Goal: Task Accomplishment & Management: Complete application form

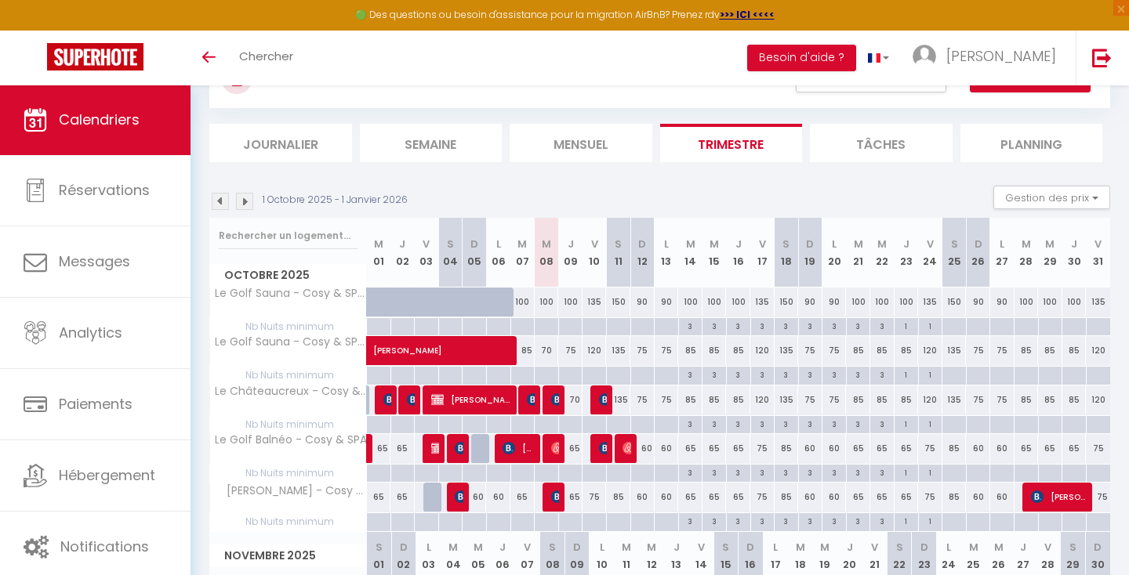
scroll to position [71, 0]
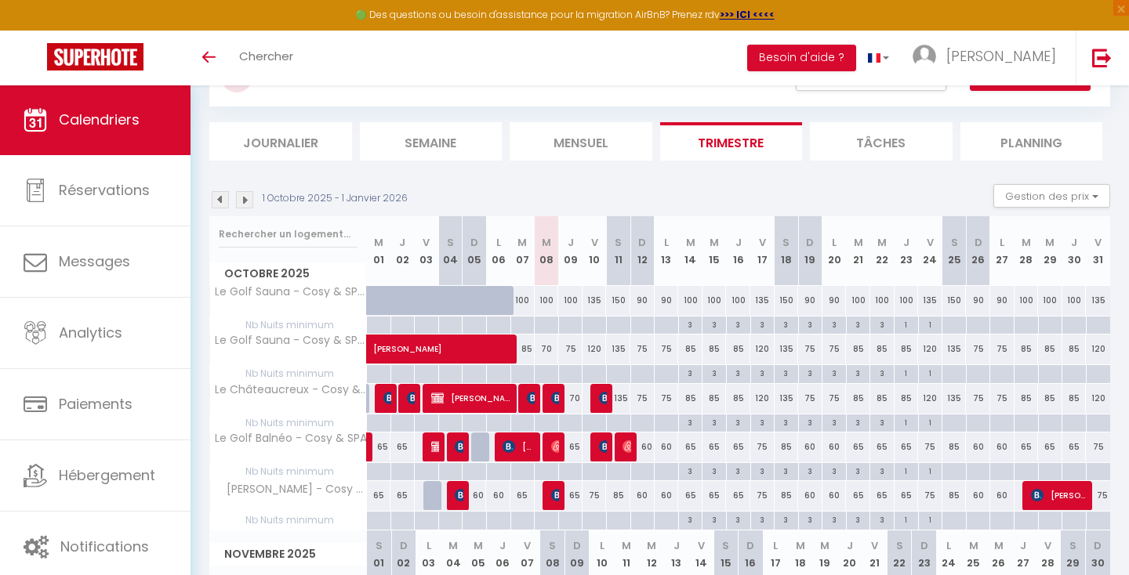
click at [557, 444] on img at bounding box center [557, 446] width 13 height 13
select select "OK"
select select "0"
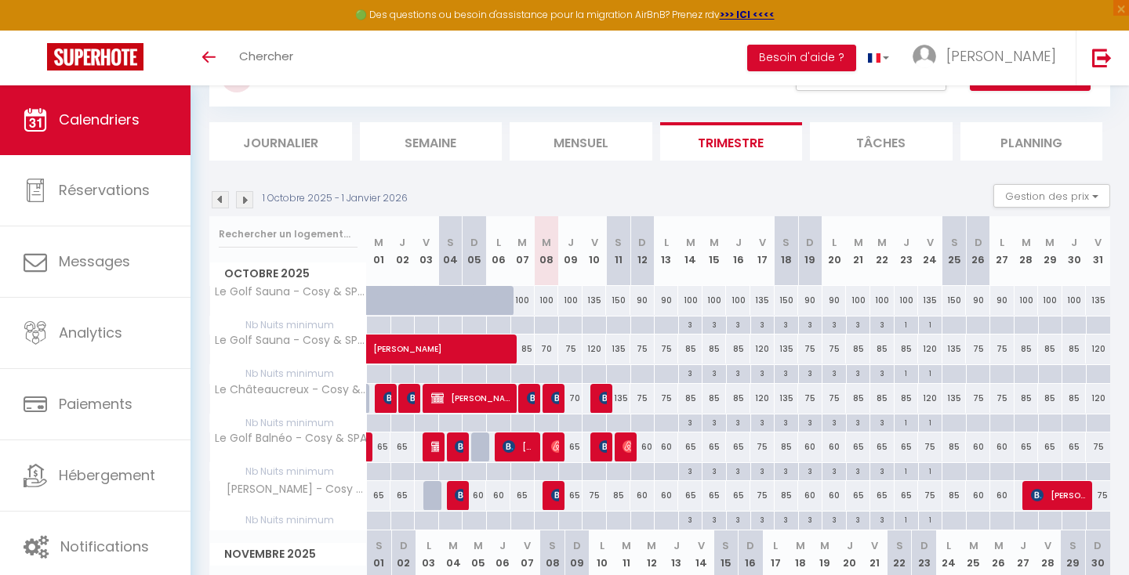
select select "1"
select select
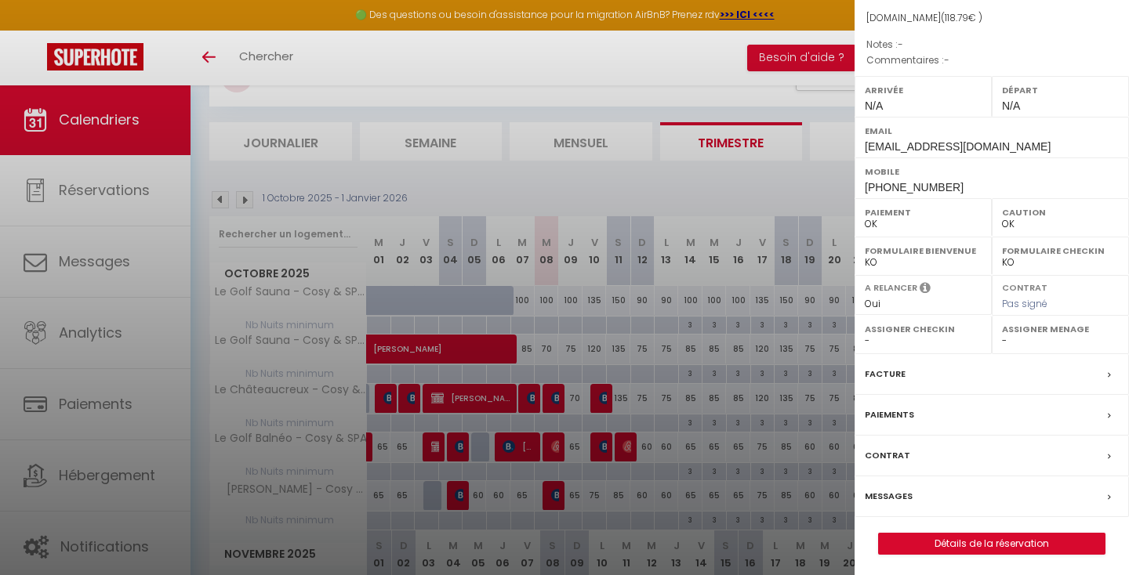
scroll to position [176, 0]
click at [964, 548] on link "Détails de la réservation" at bounding box center [992, 545] width 226 height 20
select select
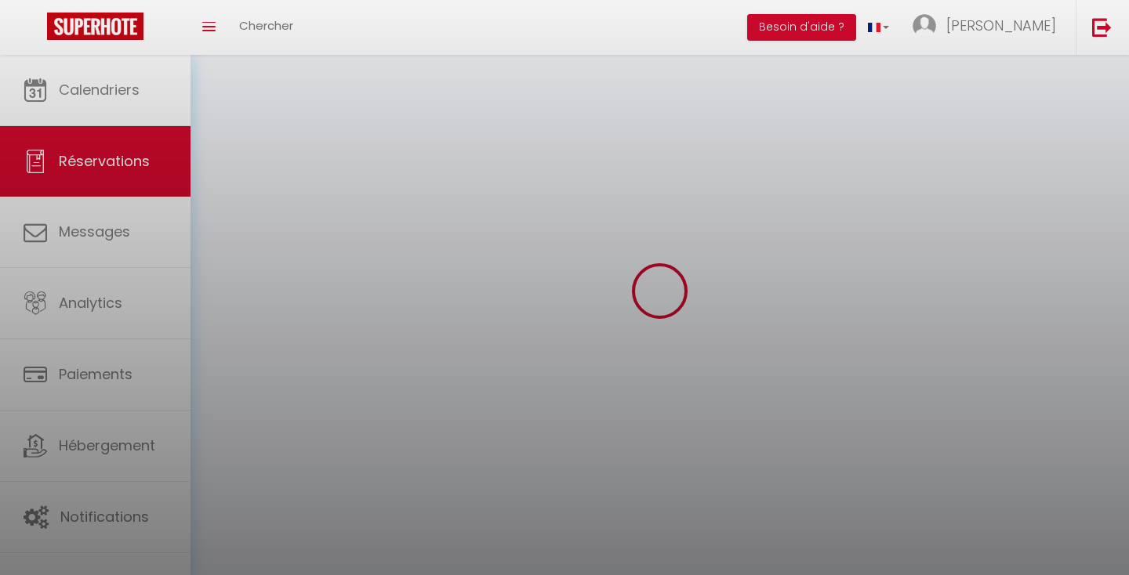
select select
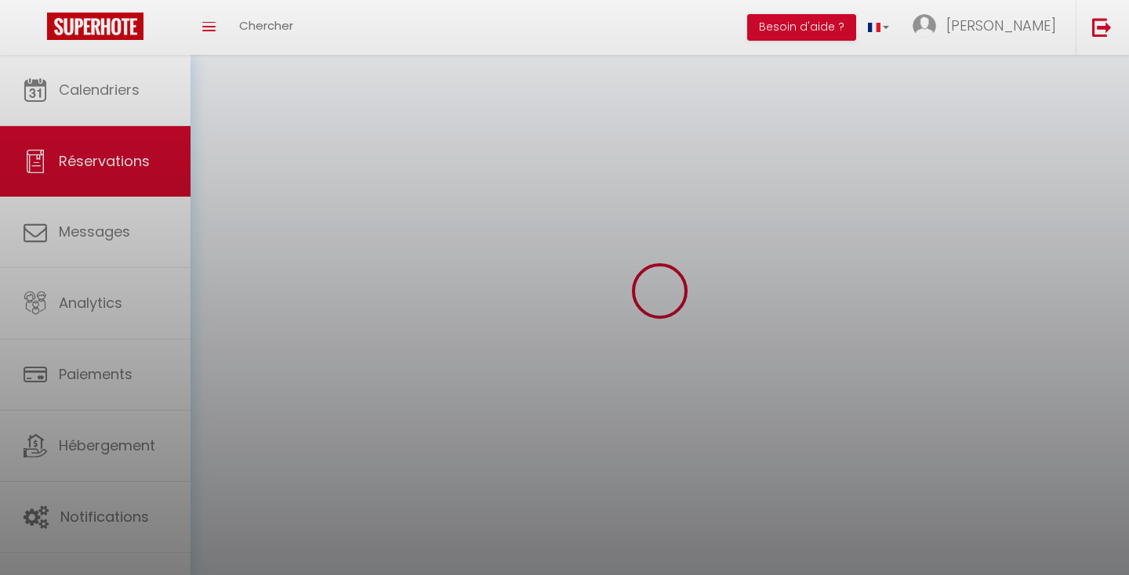
select select
checkbox input "false"
select select
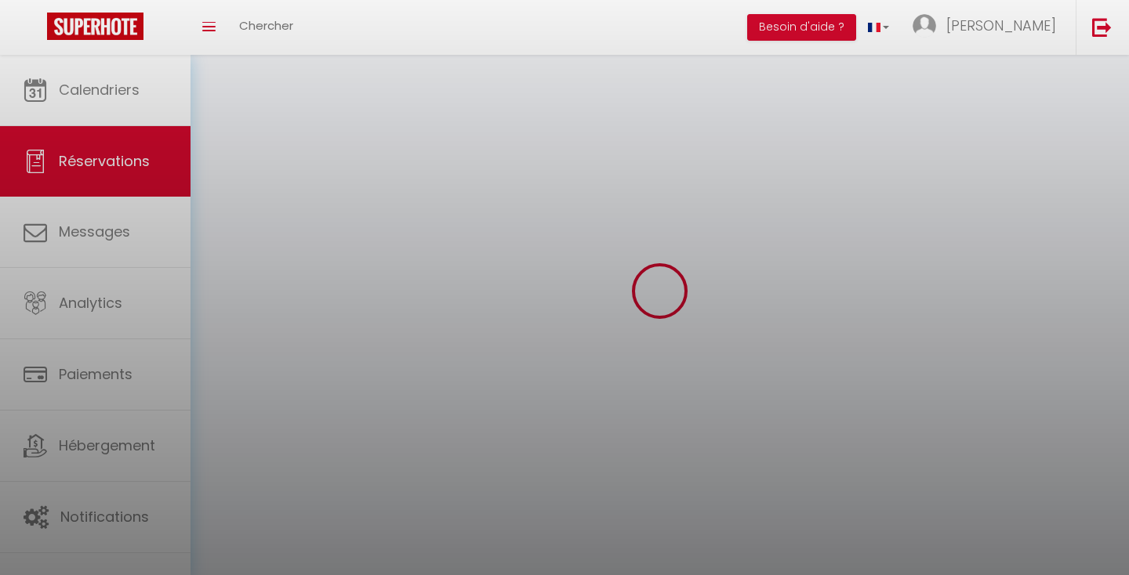
select select
checkbox input "false"
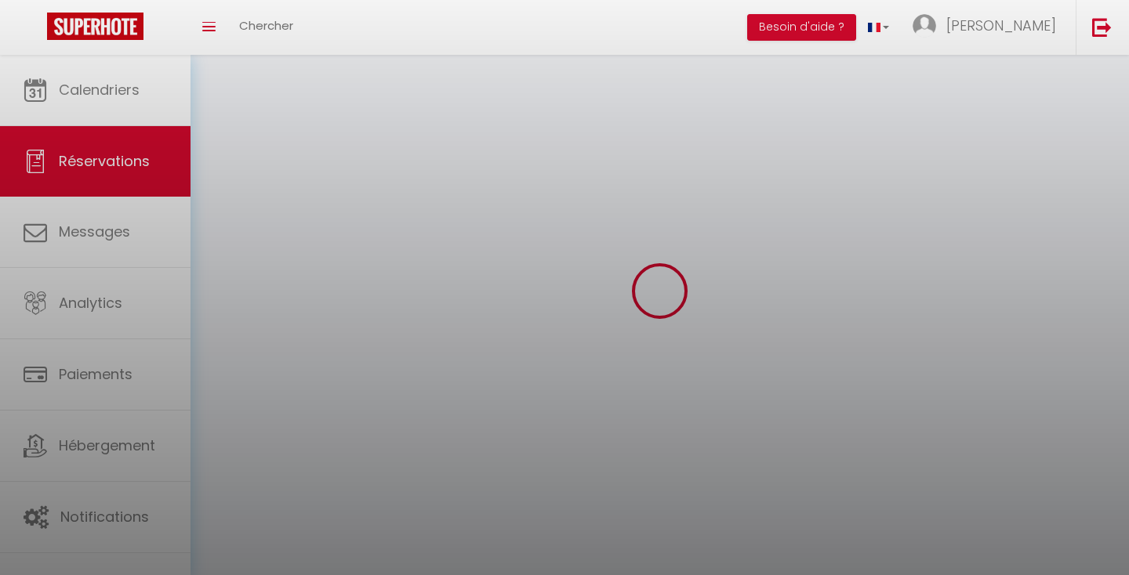
select select
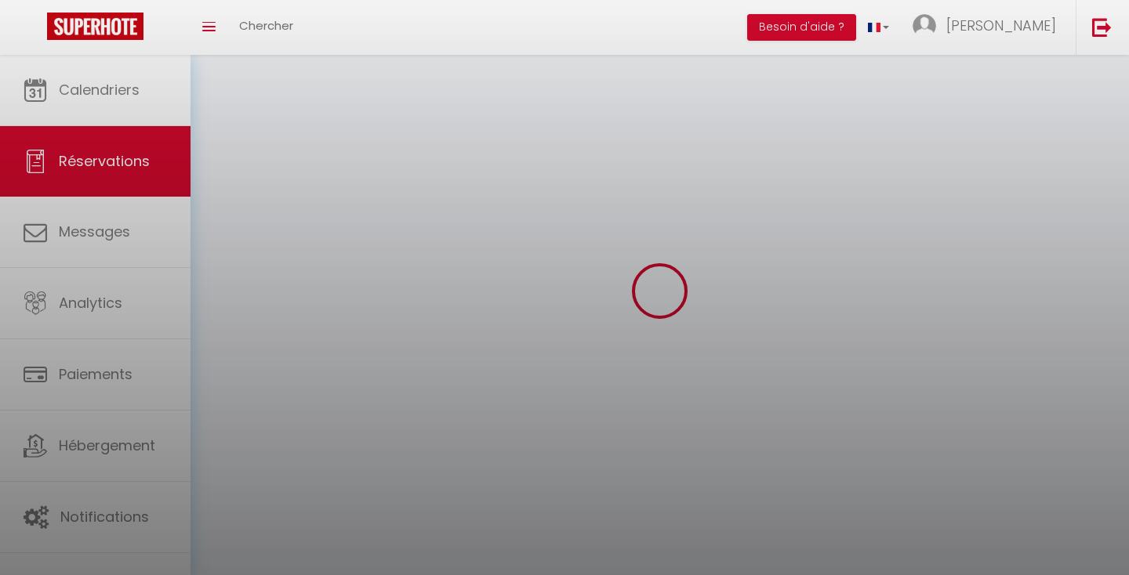
checkbox input "false"
select select
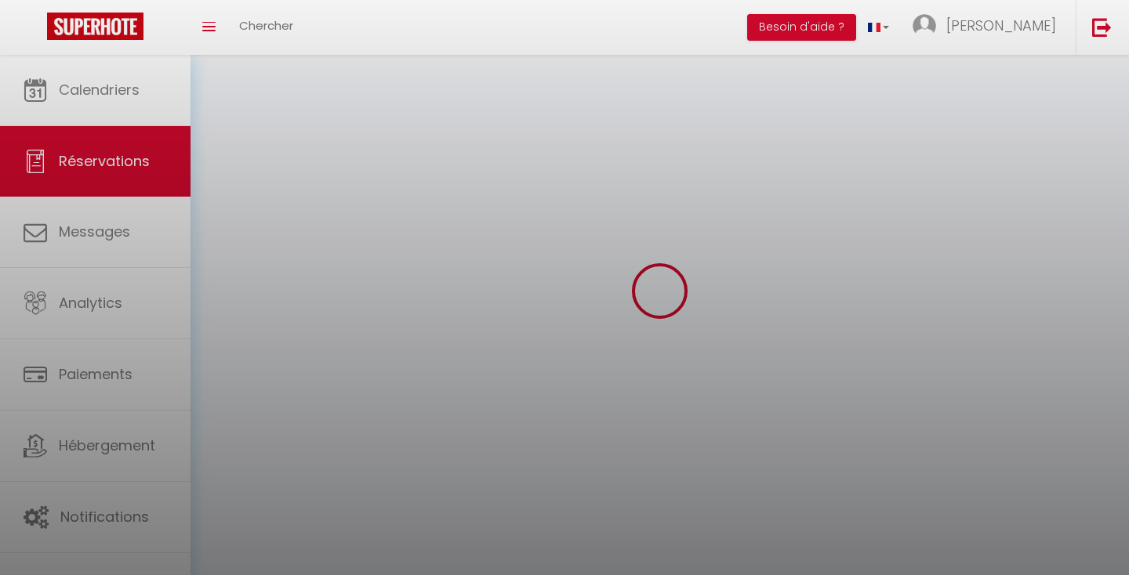
select select
checkbox input "false"
select select
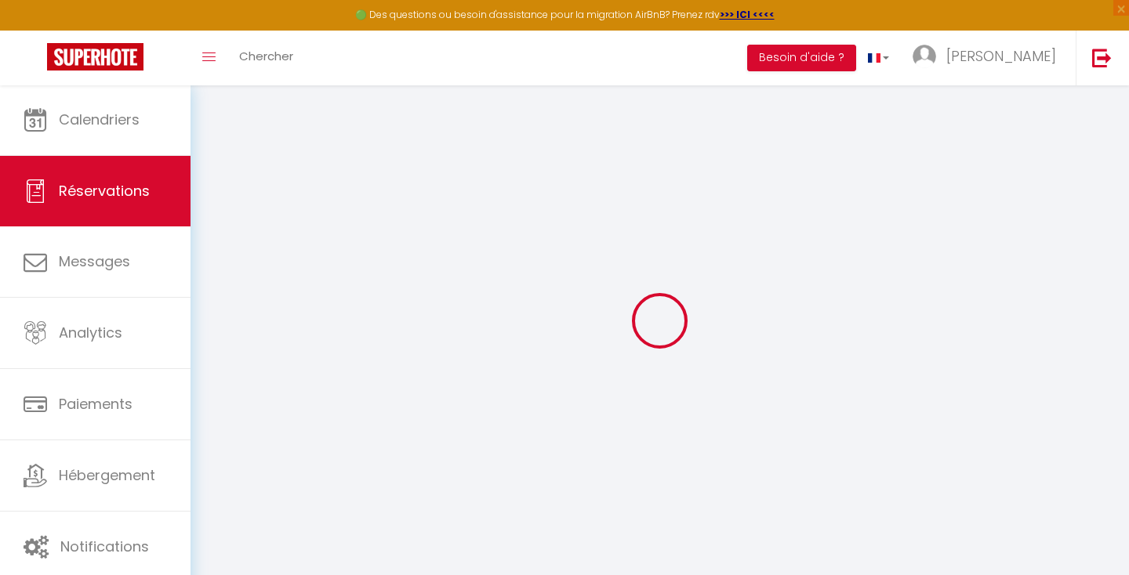
type input "Meroine"
type input "Benabdelkader"
type input "[EMAIL_ADDRESS][DOMAIN_NAME]"
type input "[PHONE_NUMBER]"
select select
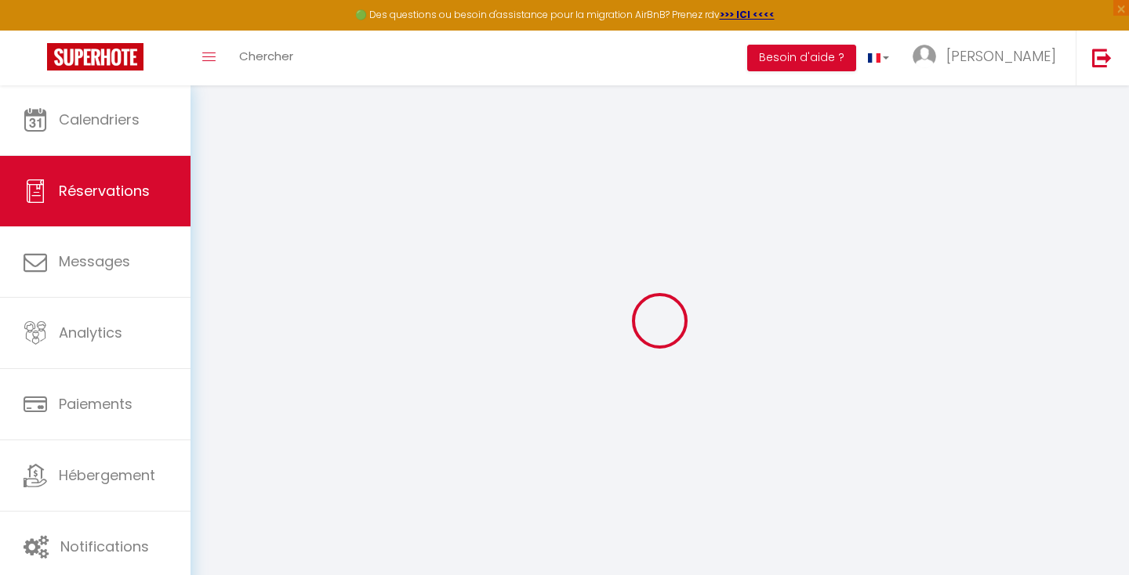
type input "20.66"
select select "6612"
select select "1"
select select
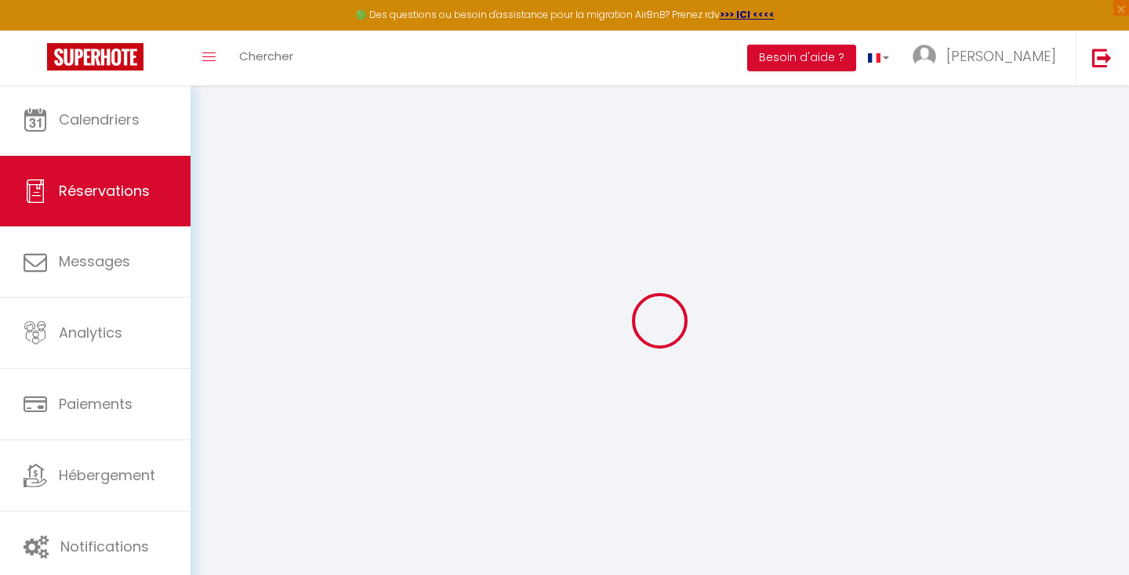
type input "2"
select select "12"
select select
type input "79.8"
checkbox input "false"
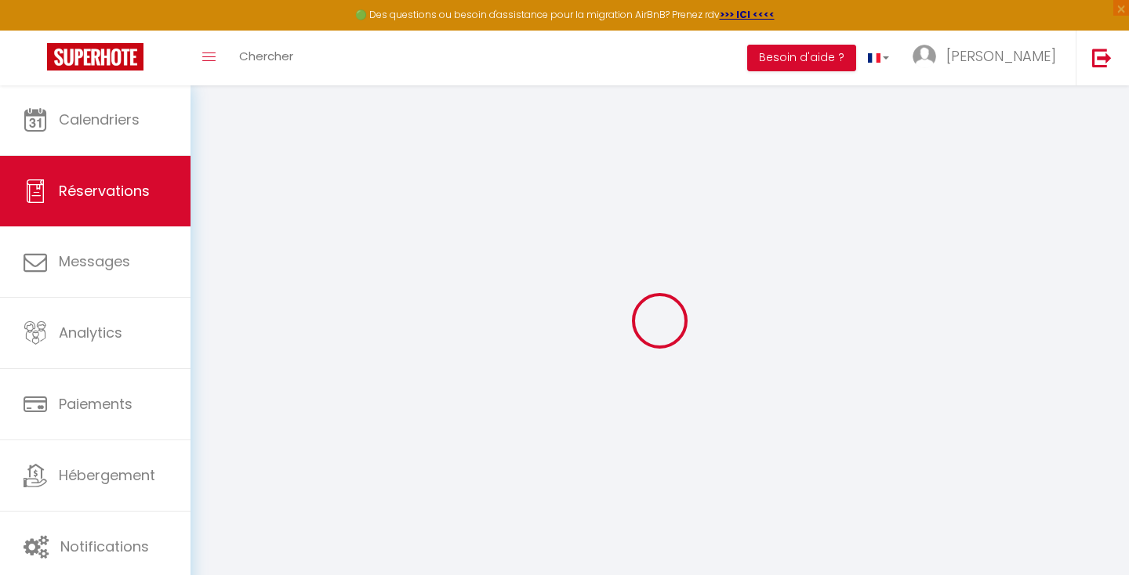
type input "0"
select select "1"
type input "0"
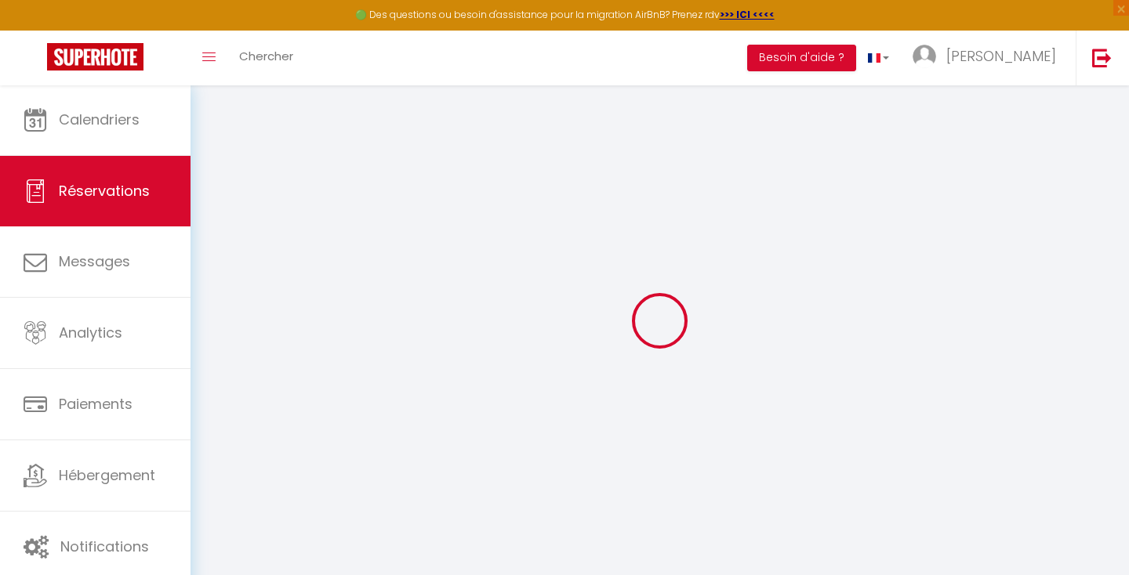
select select
select select "15"
checkbox input "false"
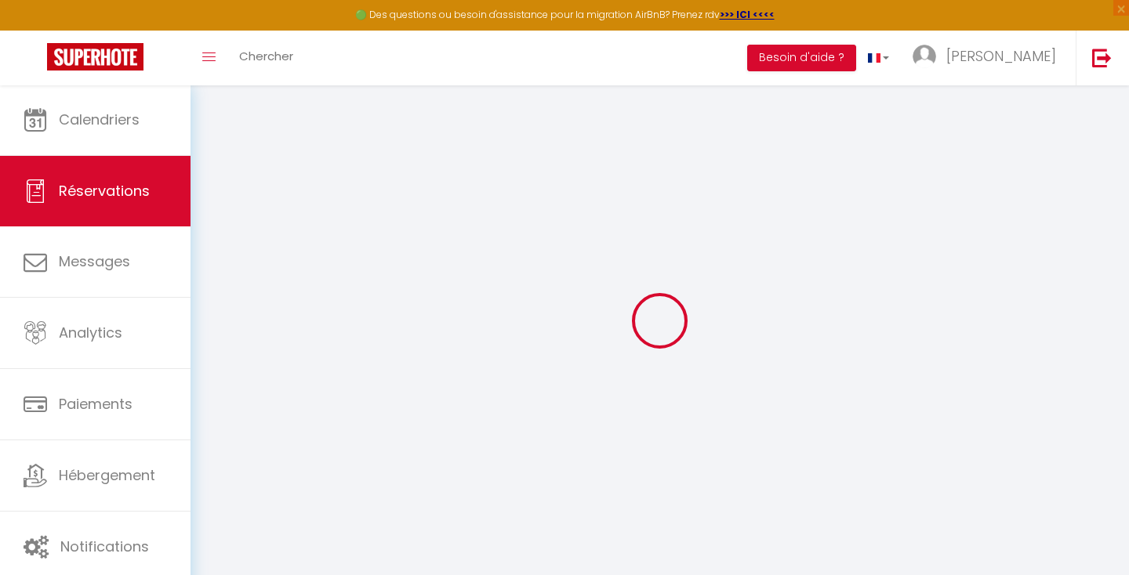
select select
checkbox input "false"
select select
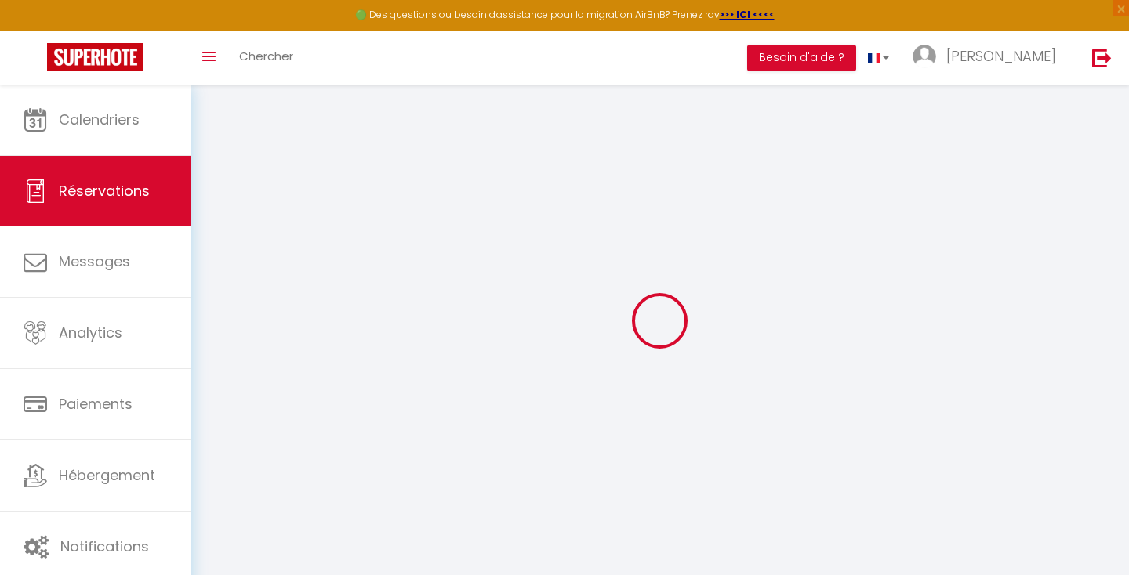
select select
checkbox input "false"
select select
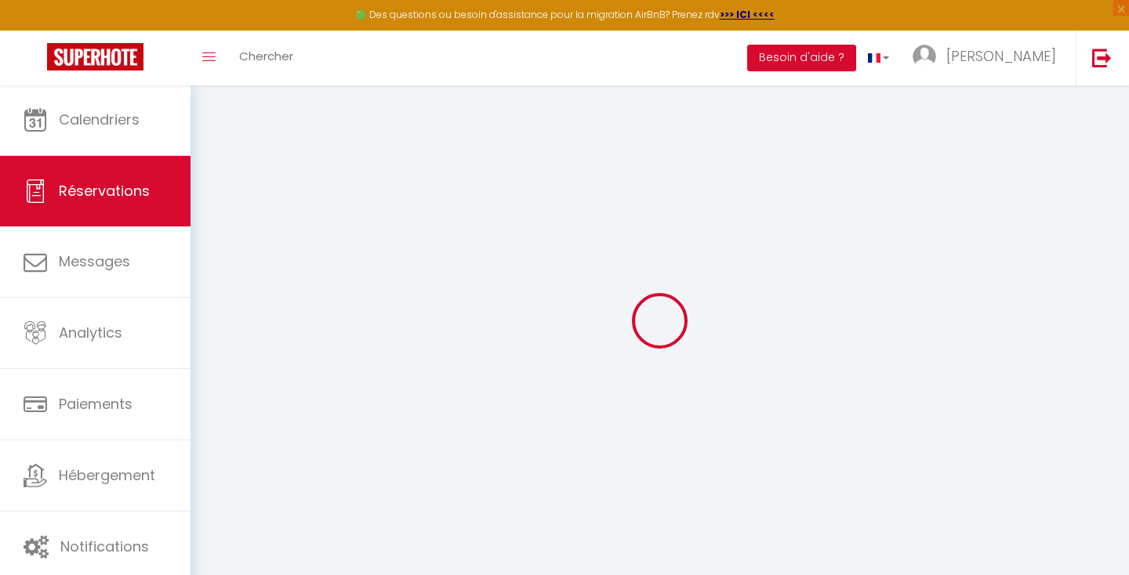
select select
checkbox input "false"
select select
type input "35"
type input "3.99"
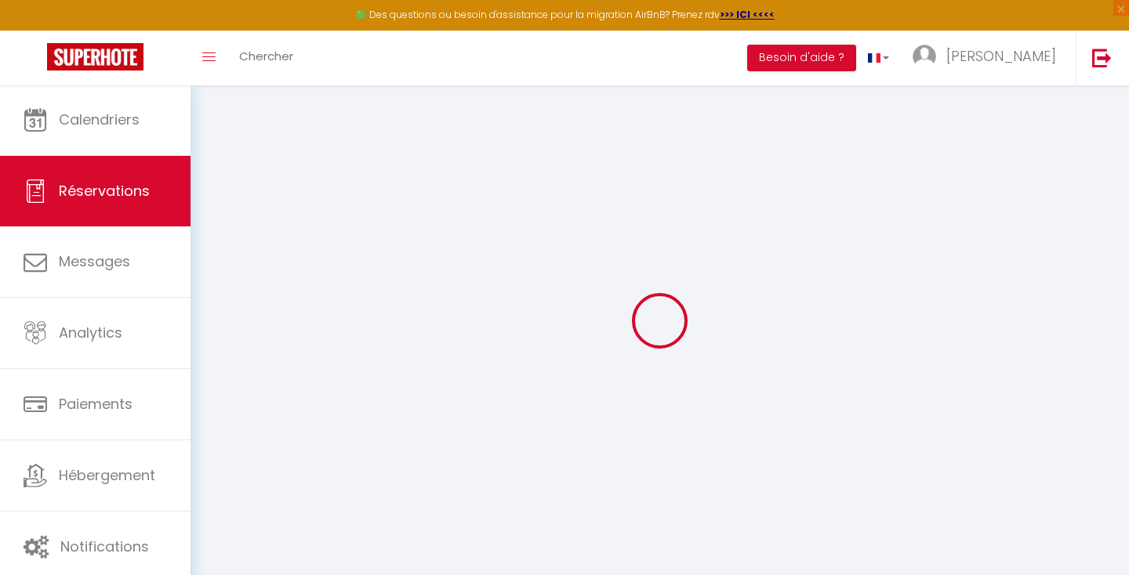
select select
checkbox input "false"
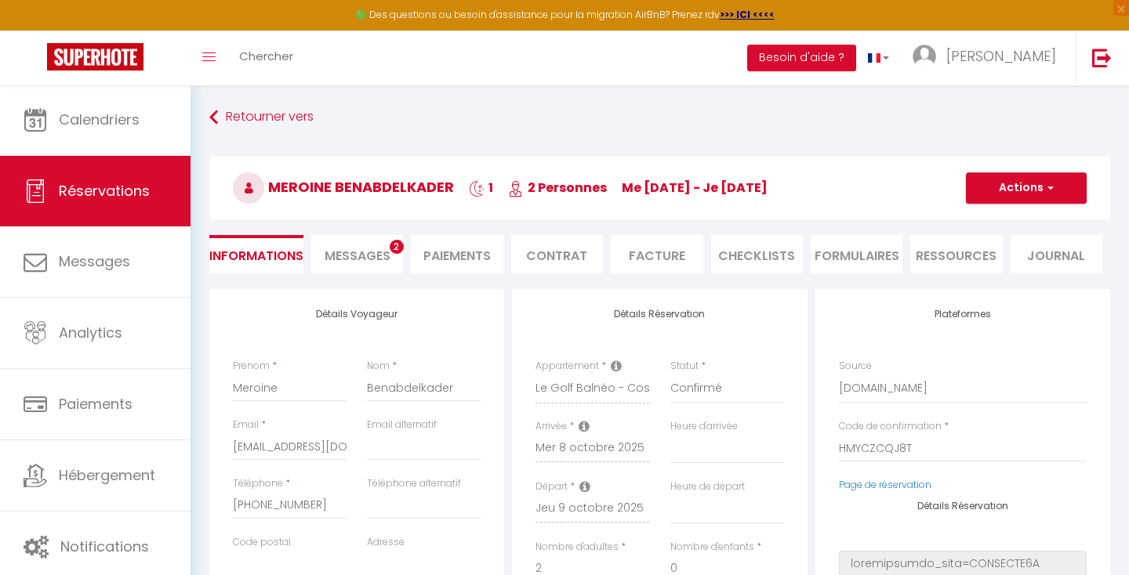
select select
checkbox input "false"
select select
click at [383, 237] on li "Messages 2" at bounding box center [357, 254] width 92 height 38
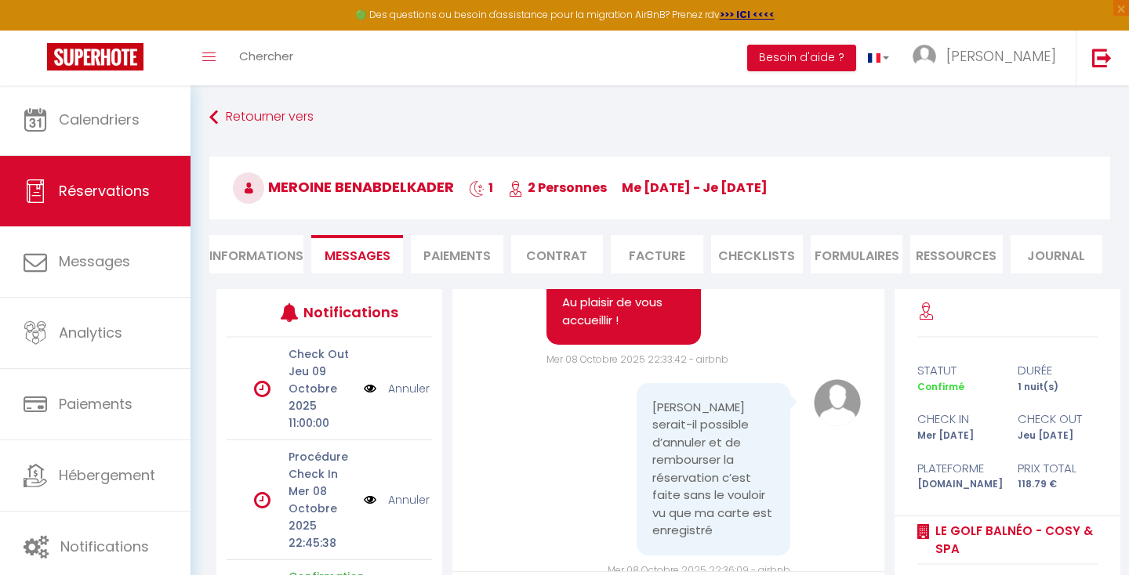
click at [410, 393] on link "Annuler" at bounding box center [409, 388] width 42 height 17
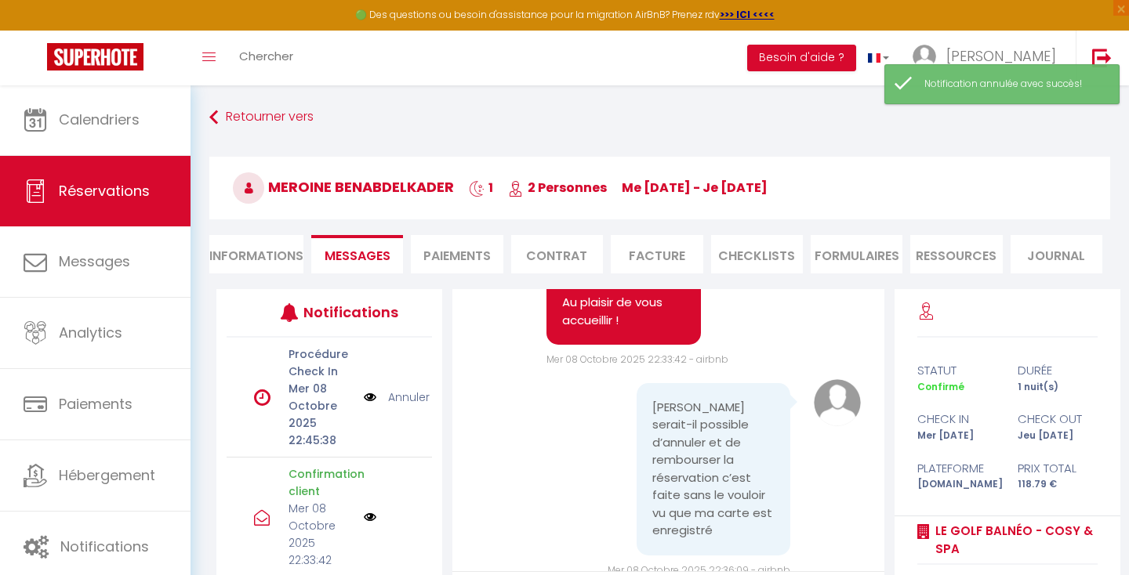
click at [410, 393] on link "Annuler" at bounding box center [409, 397] width 42 height 17
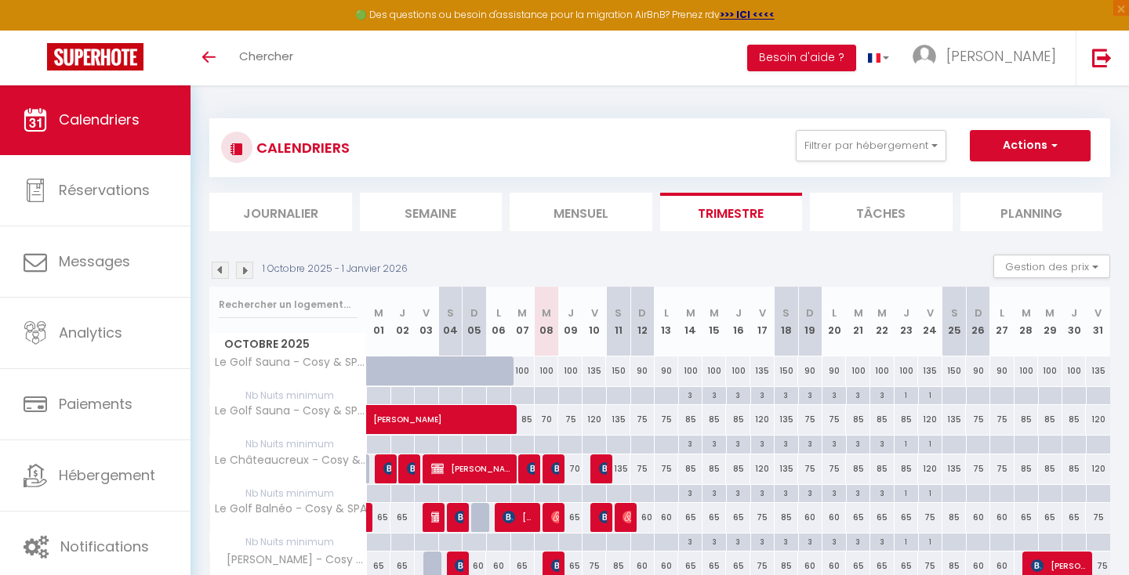
click at [554, 515] on img at bounding box center [557, 517] width 13 height 13
select select "OK"
select select "0"
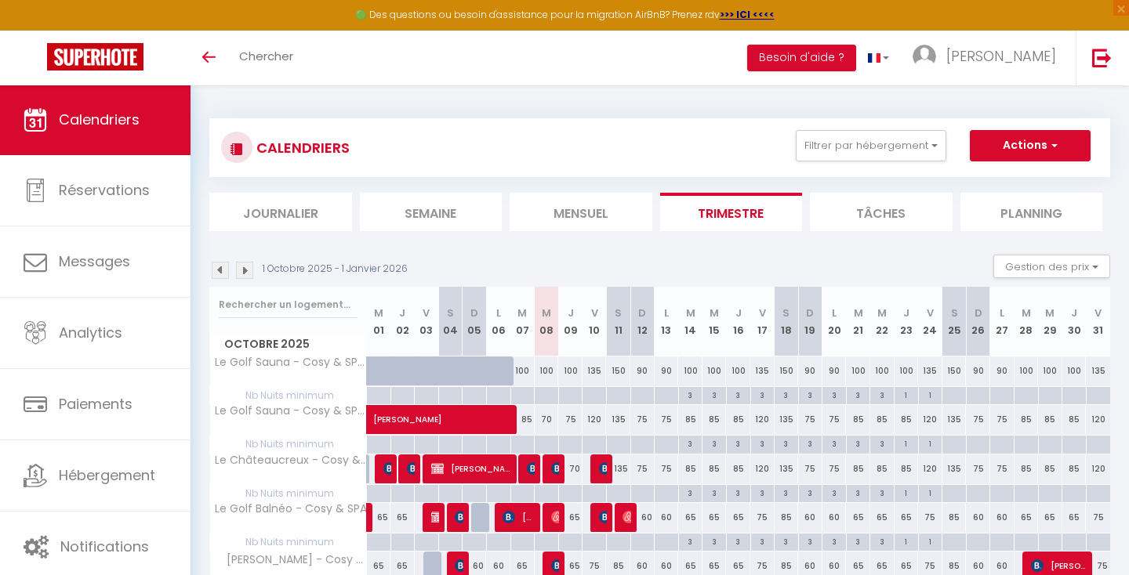
select select "1"
select select
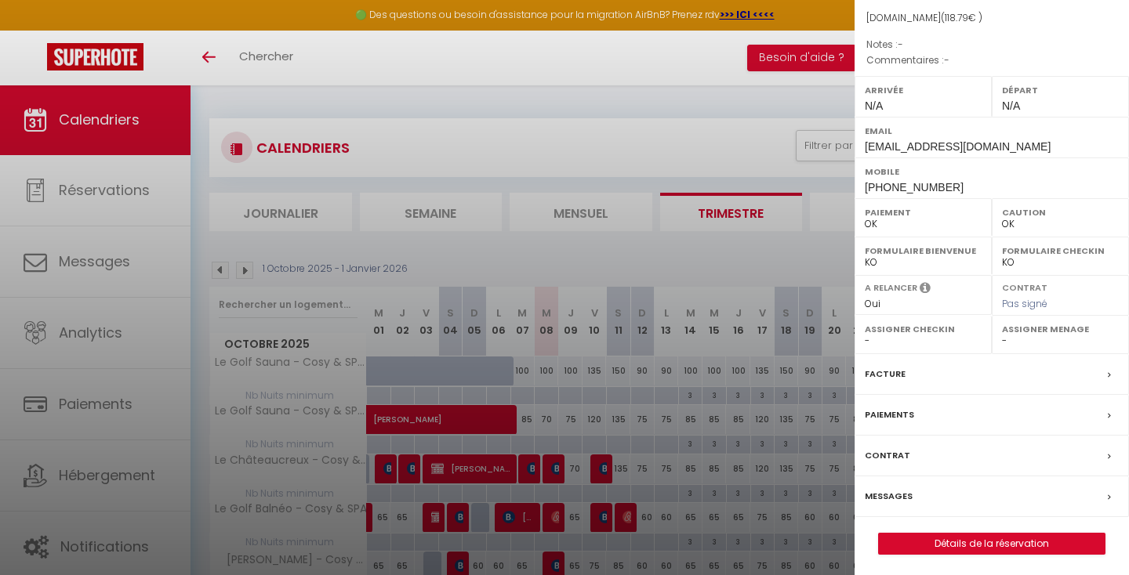
scroll to position [176, 0]
click at [547, 418] on div at bounding box center [564, 287] width 1129 height 575
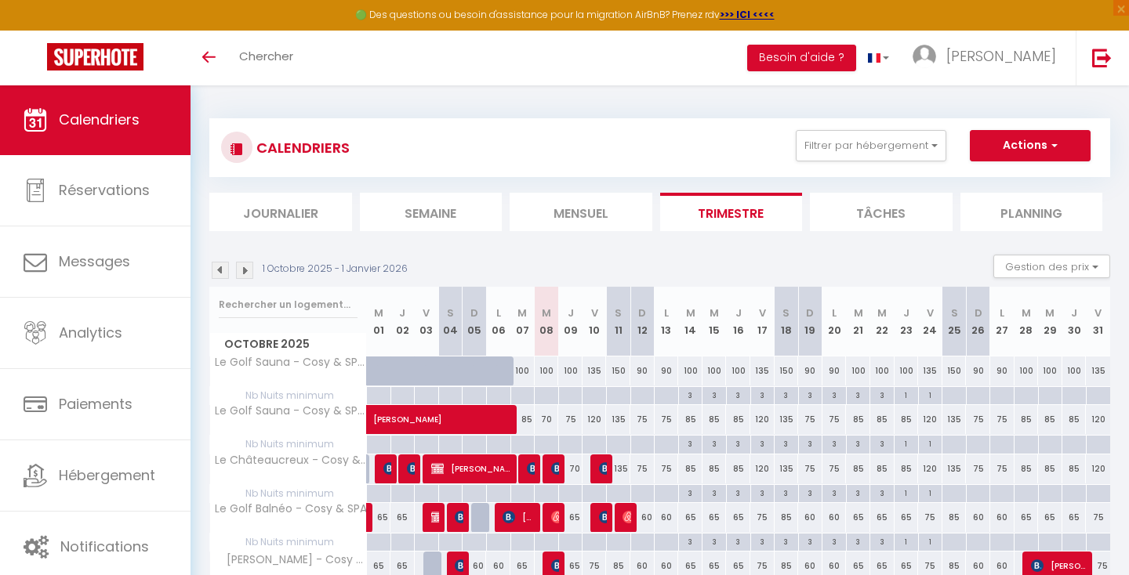
click at [549, 418] on span "[PERSON_NAME]" at bounding box center [481, 412] width 216 height 30
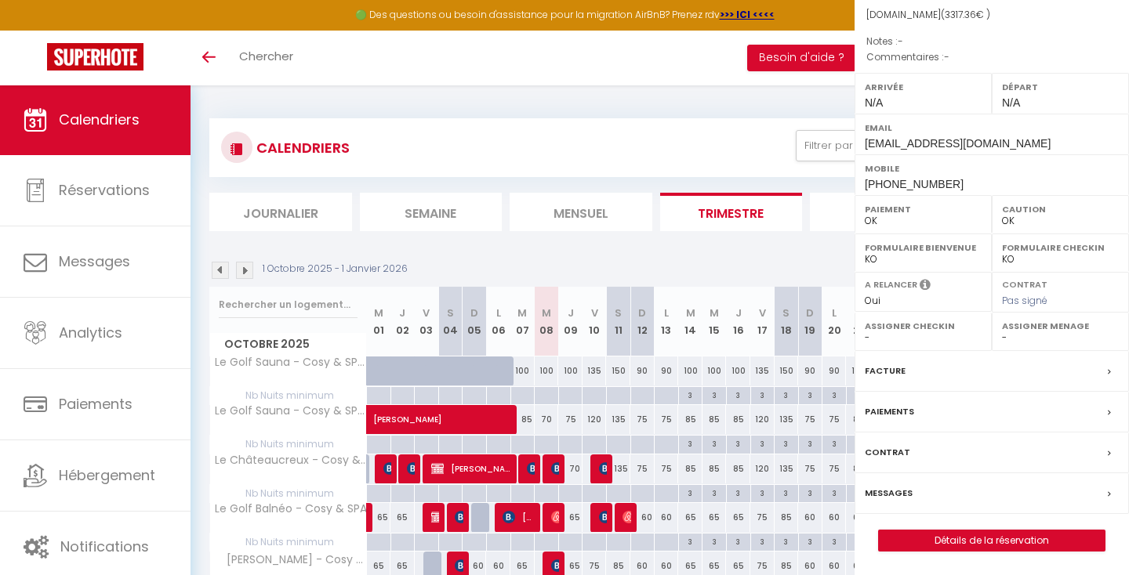
scroll to position [166, 0]
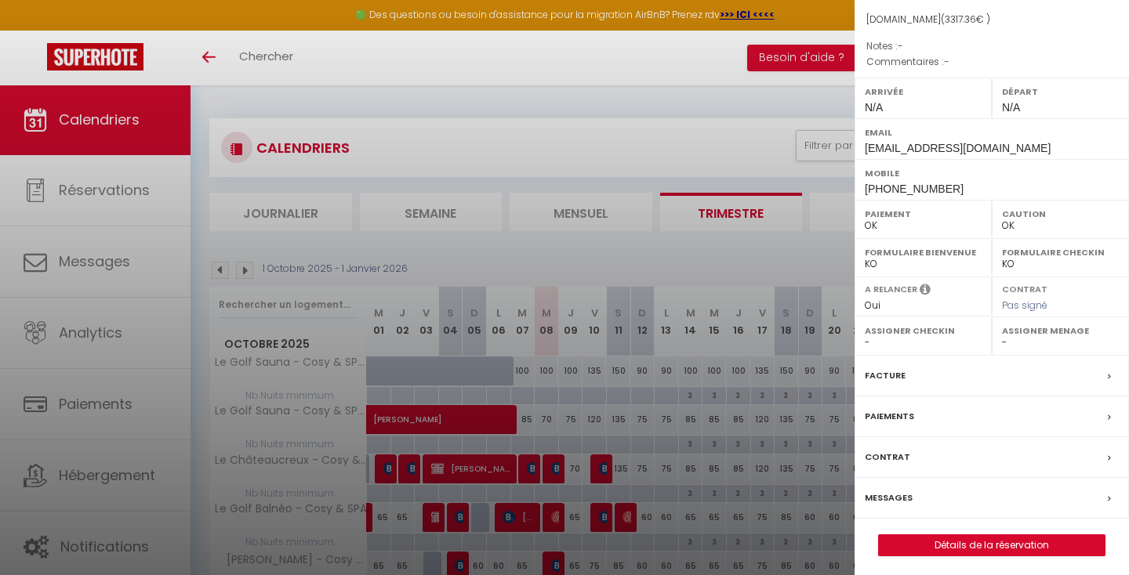
click at [672, 324] on div at bounding box center [564, 287] width 1129 height 575
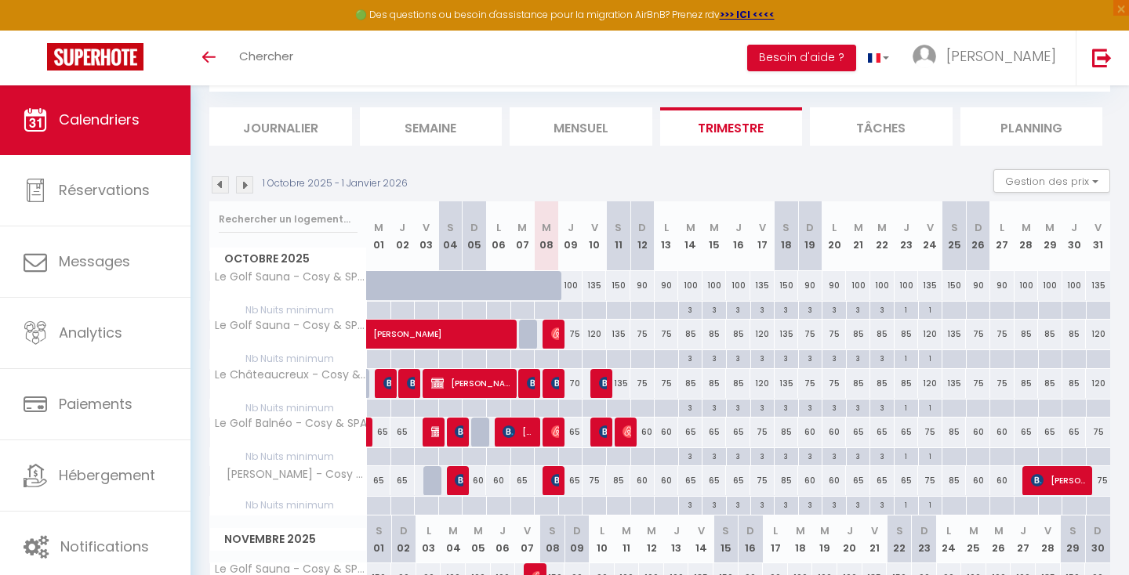
scroll to position [102, 0]
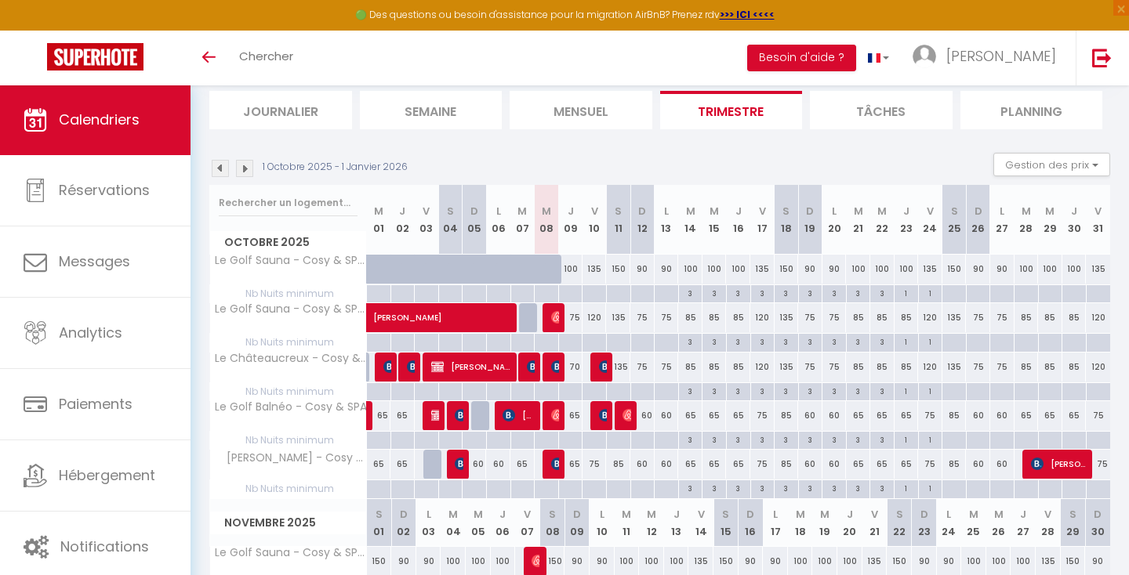
click at [594, 312] on span at bounding box center [491, 318] width 216 height 30
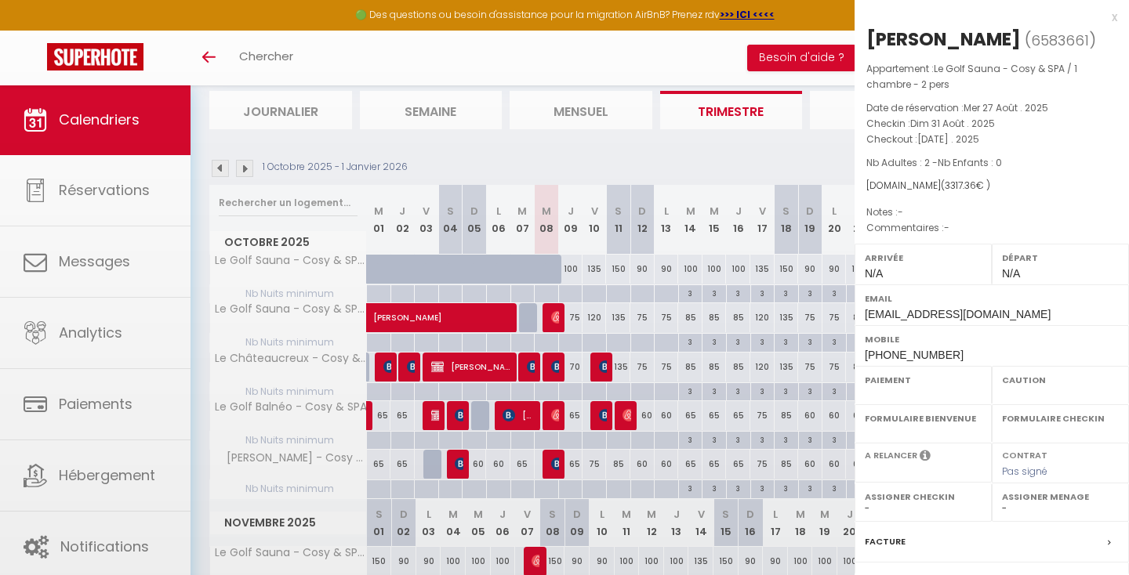
select select "OK"
select select "0"
select select "1"
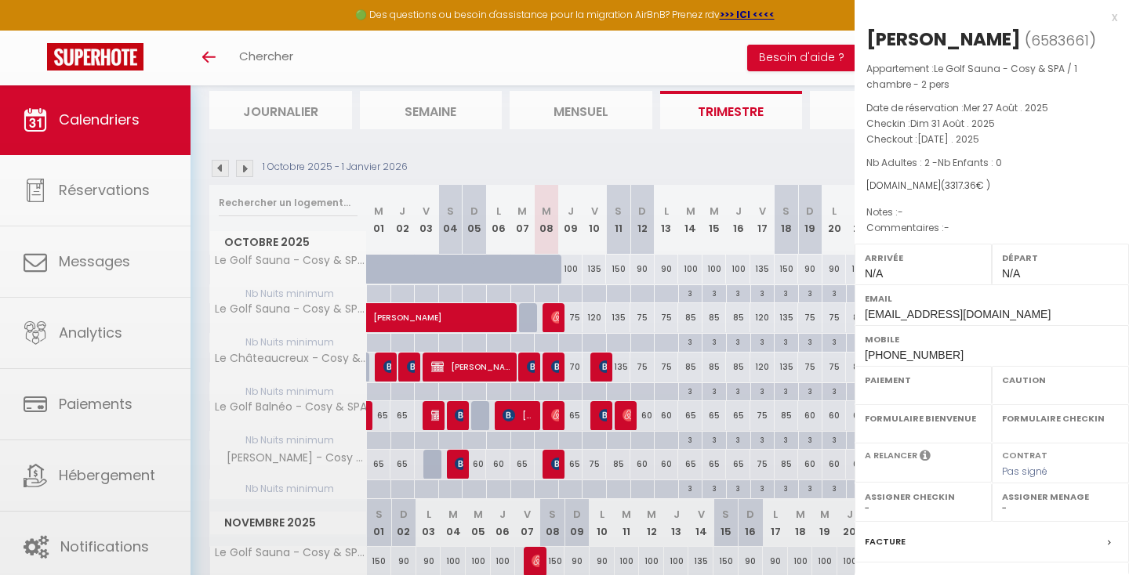
select select
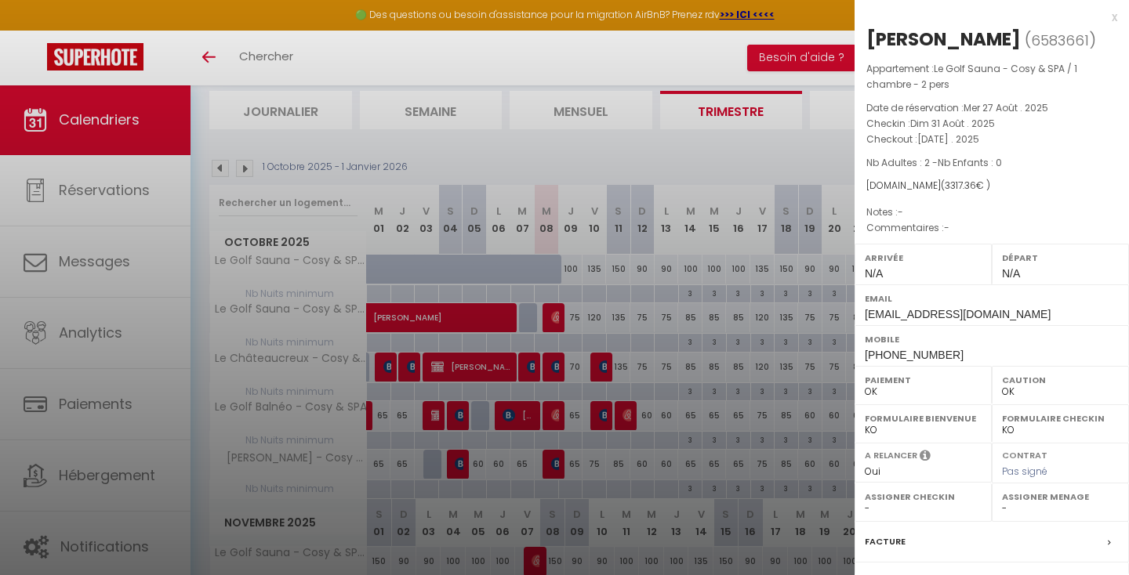
click at [618, 312] on div at bounding box center [564, 287] width 1129 height 575
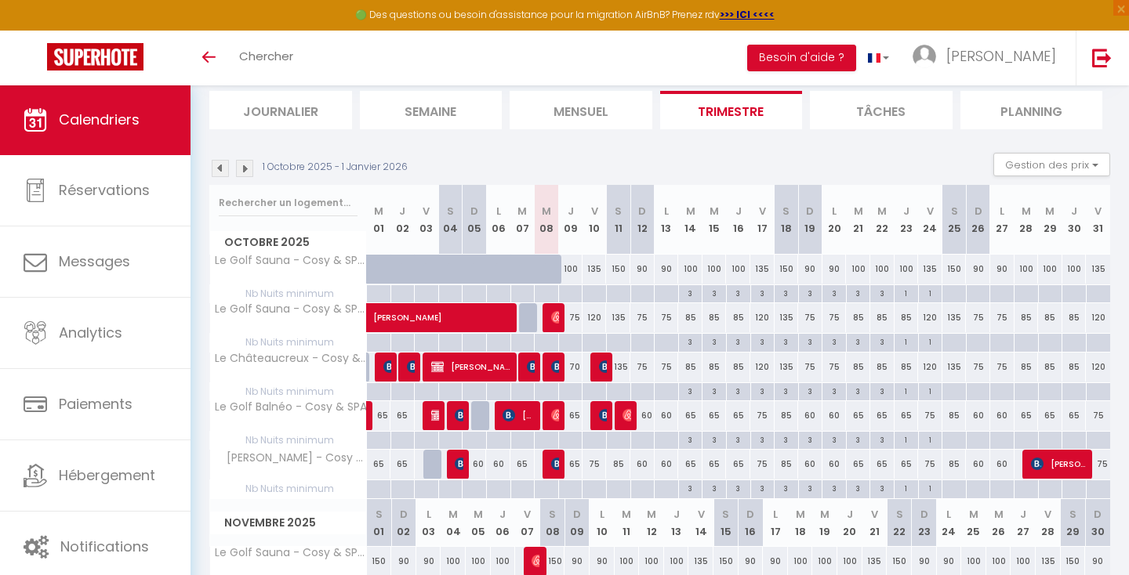
click at [639, 313] on div "75" at bounding box center [642, 317] width 24 height 29
type input "75"
type input "Dim 12 Octobre 2025"
type input "Lun 13 Octobre 2025"
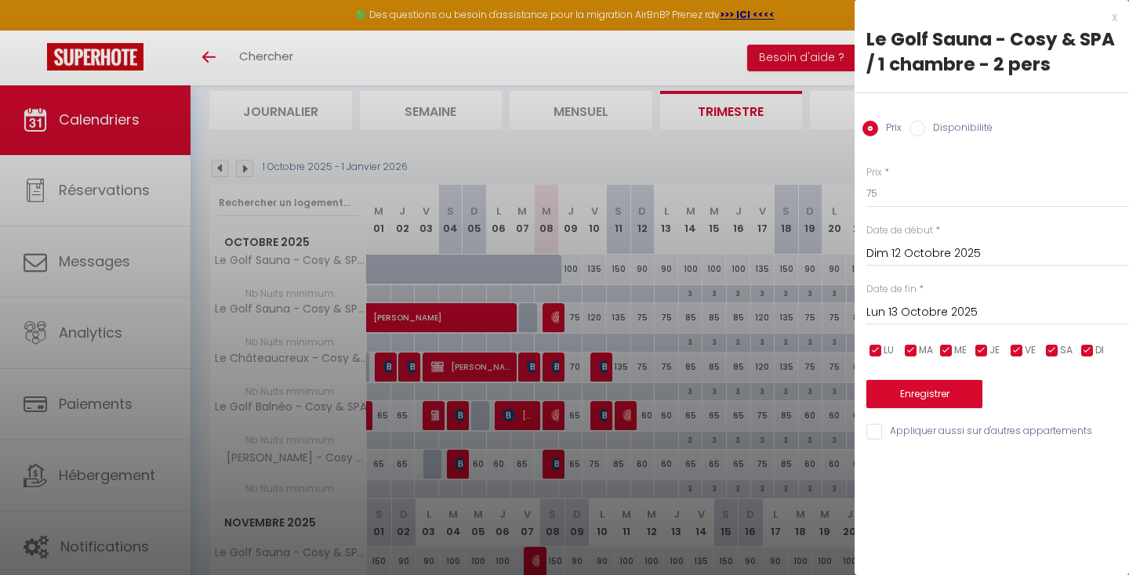
click at [624, 313] on div at bounding box center [564, 287] width 1129 height 575
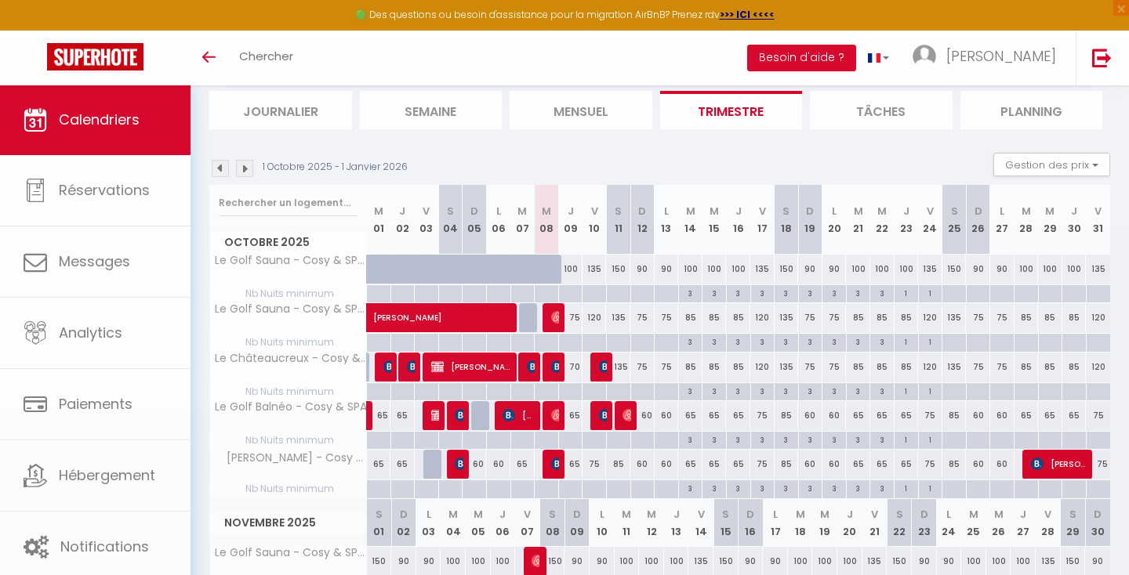
click at [647, 313] on div "75" at bounding box center [642, 317] width 24 height 29
type input "75"
type input "Dim 12 Octobre 2025"
type input "Lun 13 Octobre 2025"
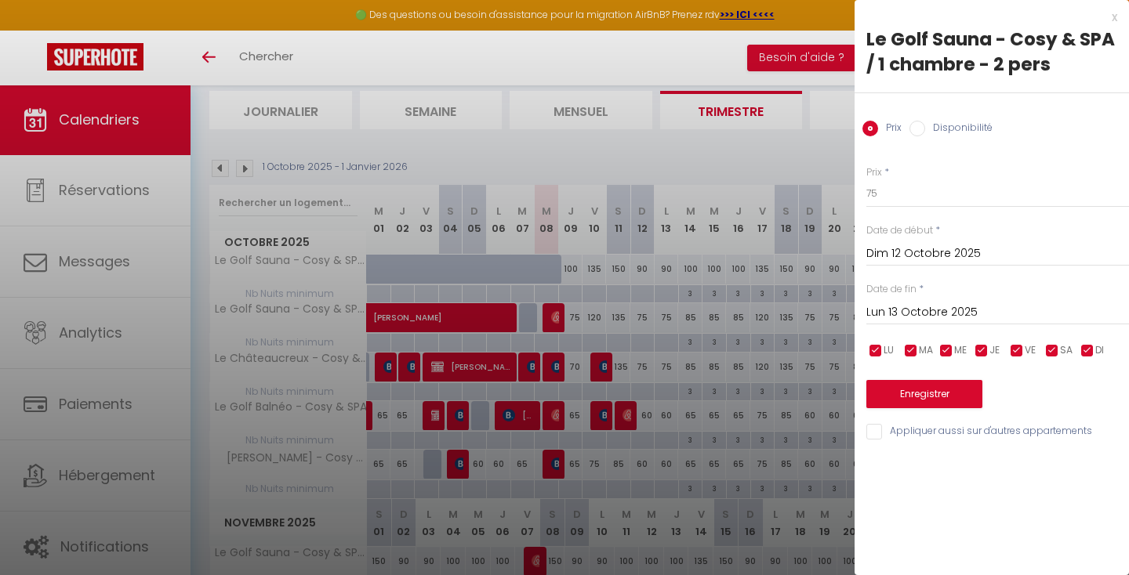
click at [890, 253] on input "Dim 12 Octobre 2025" at bounding box center [997, 254] width 263 height 20
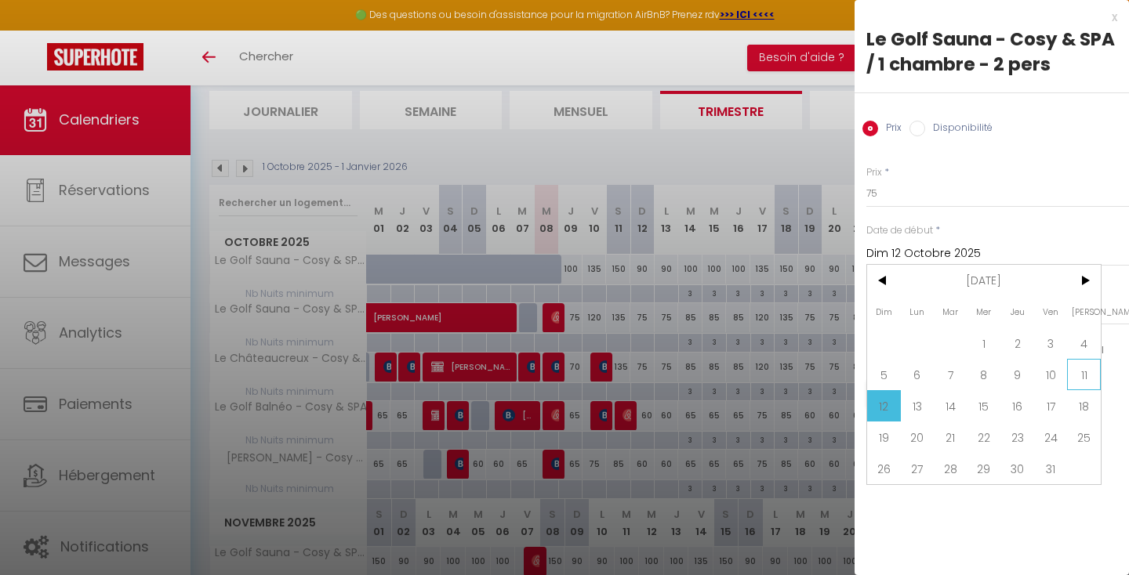
click at [1081, 375] on span "11" at bounding box center [1084, 374] width 34 height 31
type input "Sam 11 Octobre 2025"
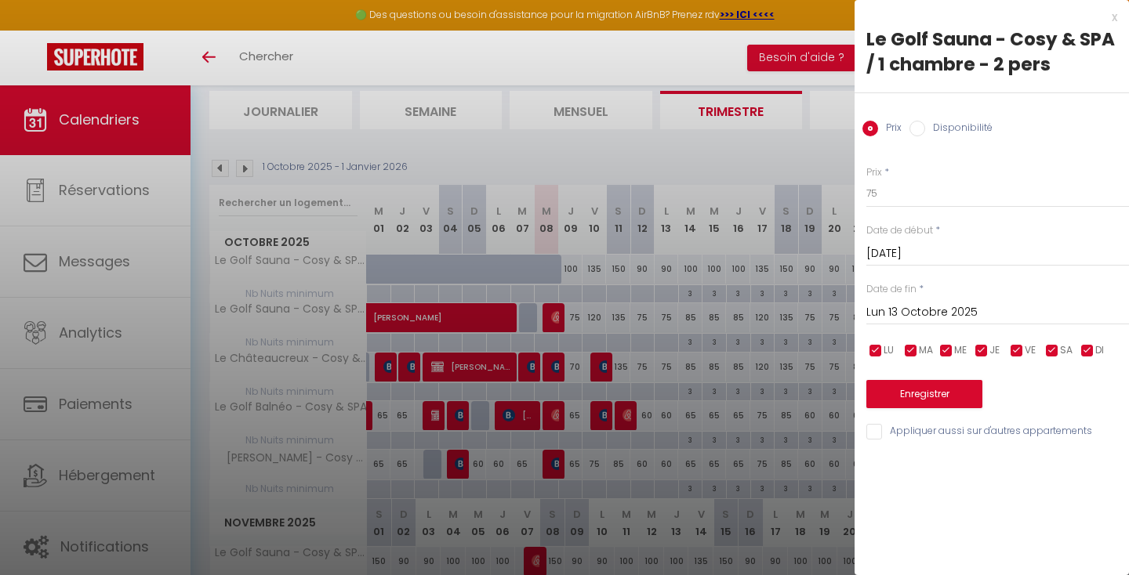
click at [894, 317] on input "Lun 13 Octobre 2025" at bounding box center [997, 313] width 263 height 20
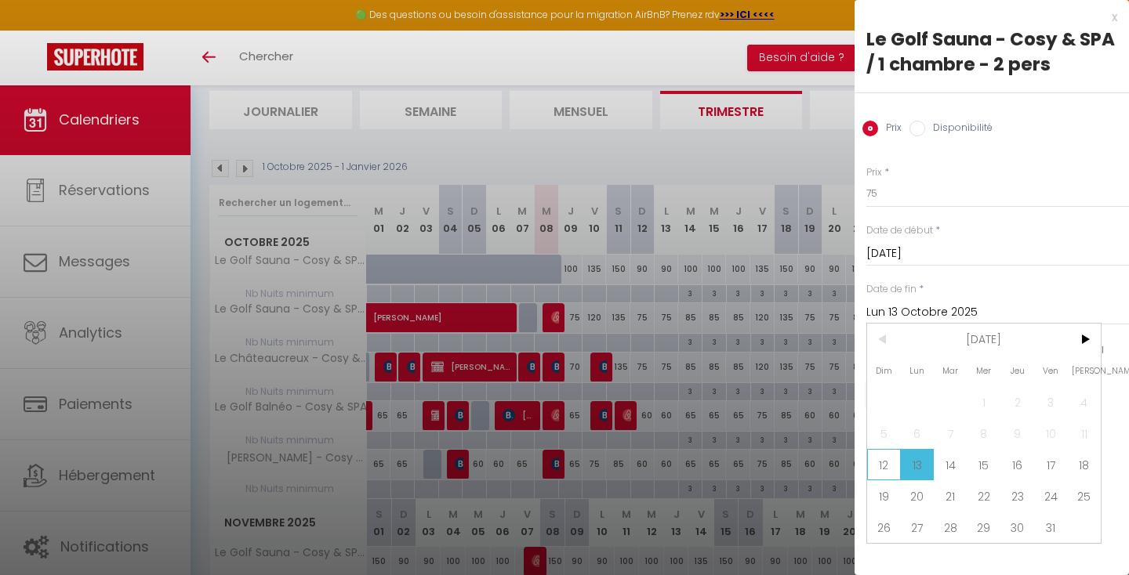
click at [891, 466] on span "12" at bounding box center [884, 464] width 34 height 31
type input "Dim 12 Octobre 2025"
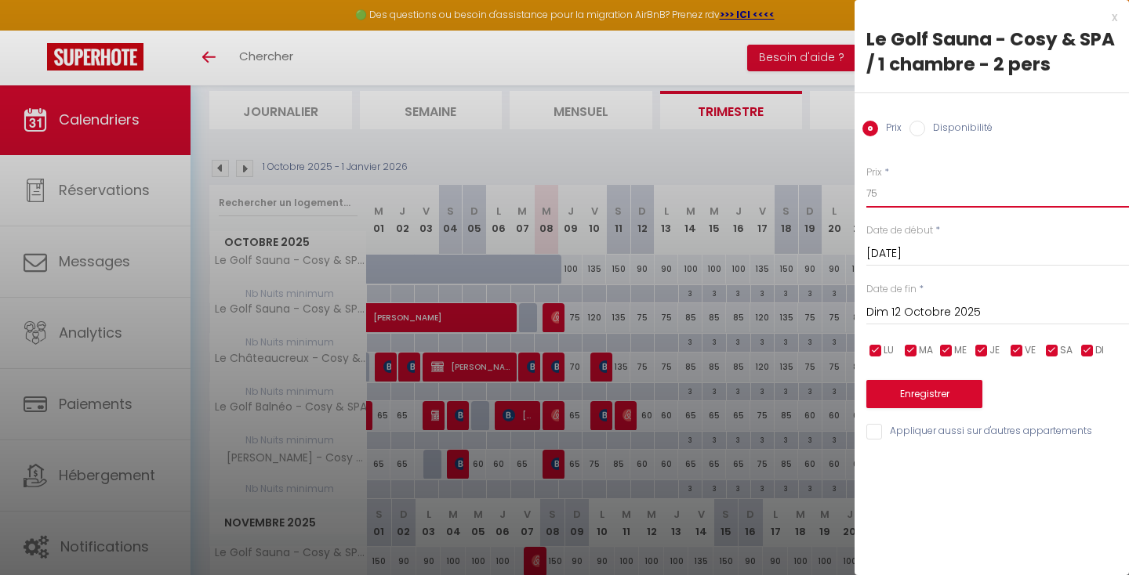
click at [890, 194] on input "75" at bounding box center [997, 193] width 263 height 28
type input "7"
type input "99"
click at [896, 389] on button "Enregistrer" at bounding box center [924, 394] width 116 height 28
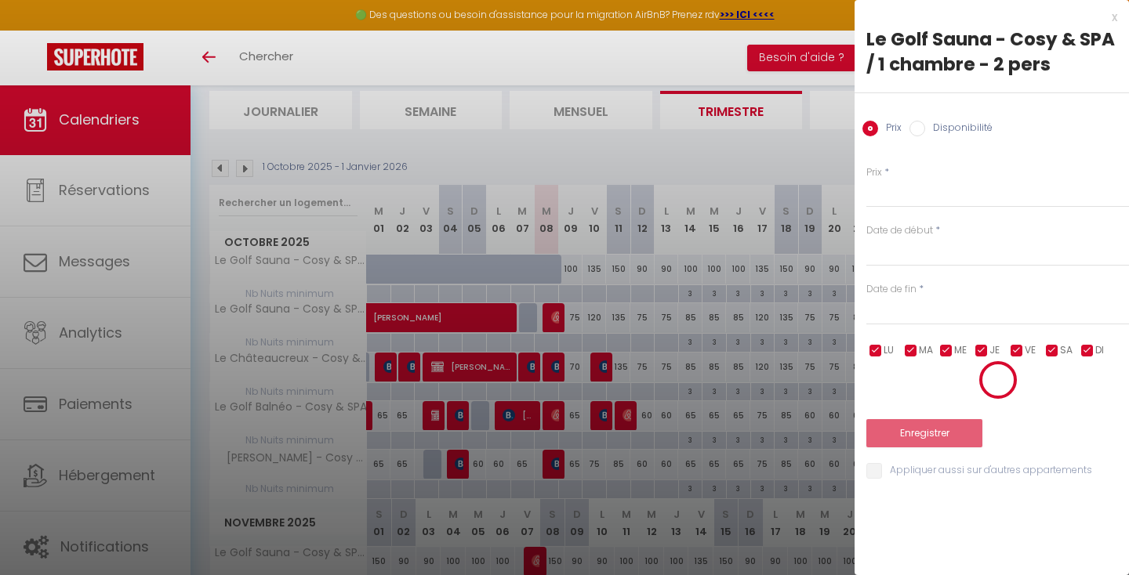
scroll to position [85, 0]
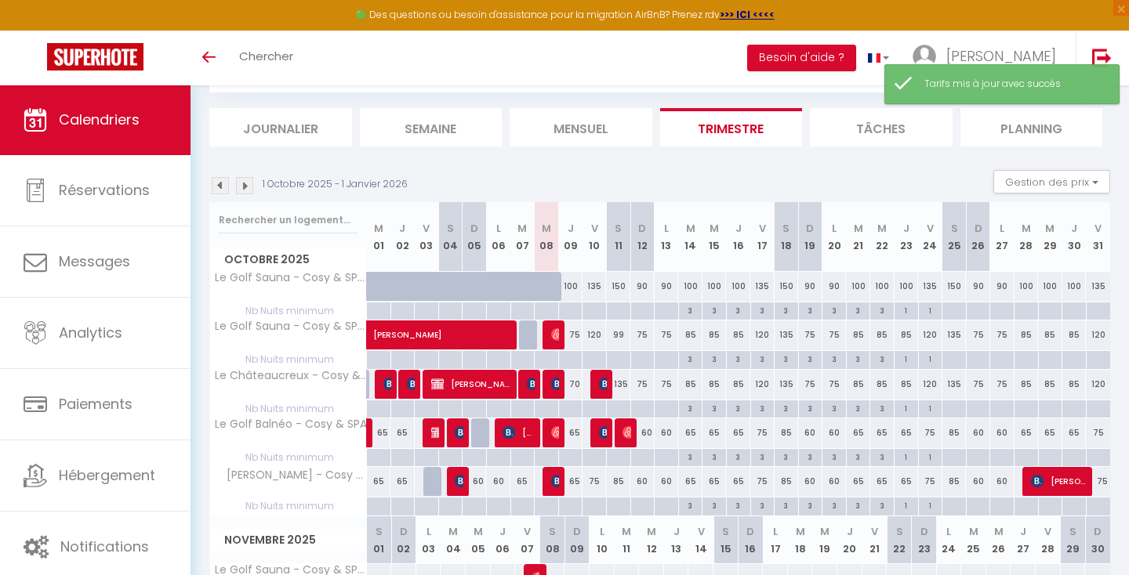
click at [622, 381] on div "135" at bounding box center [618, 384] width 24 height 29
type input "135"
type input "Sam 11 Octobre 2025"
type input "Dim 12 Octobre 2025"
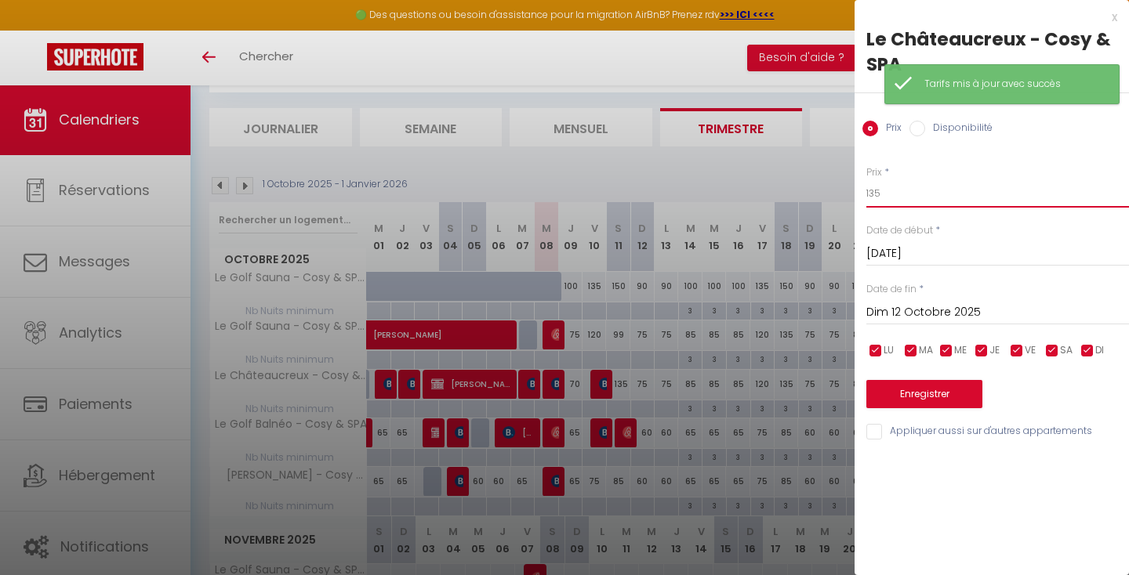
drag, startPoint x: 939, startPoint y: 199, endPoint x: 807, endPoint y: 187, distance: 132.3
click at [807, 187] on body "🟢 Des questions ou besoin d'assistance pour la migration AirBnB? Prenez rdv >>>…" at bounding box center [564, 583] width 1129 height 1167
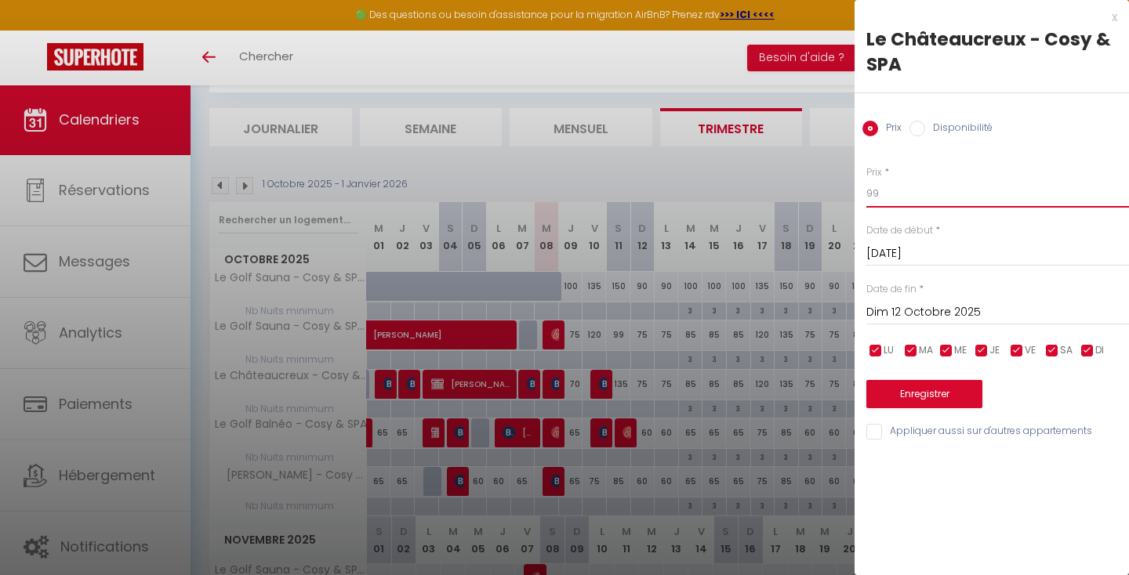
type input "99"
click at [891, 393] on button "Enregistrer" at bounding box center [924, 394] width 116 height 28
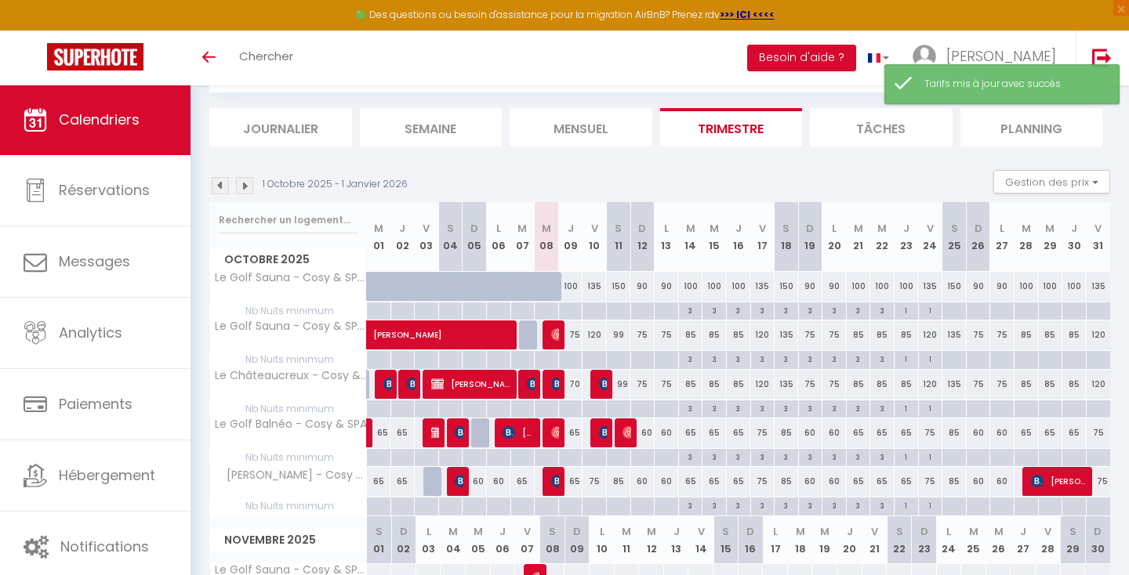
click at [596, 331] on span at bounding box center [491, 336] width 216 height 30
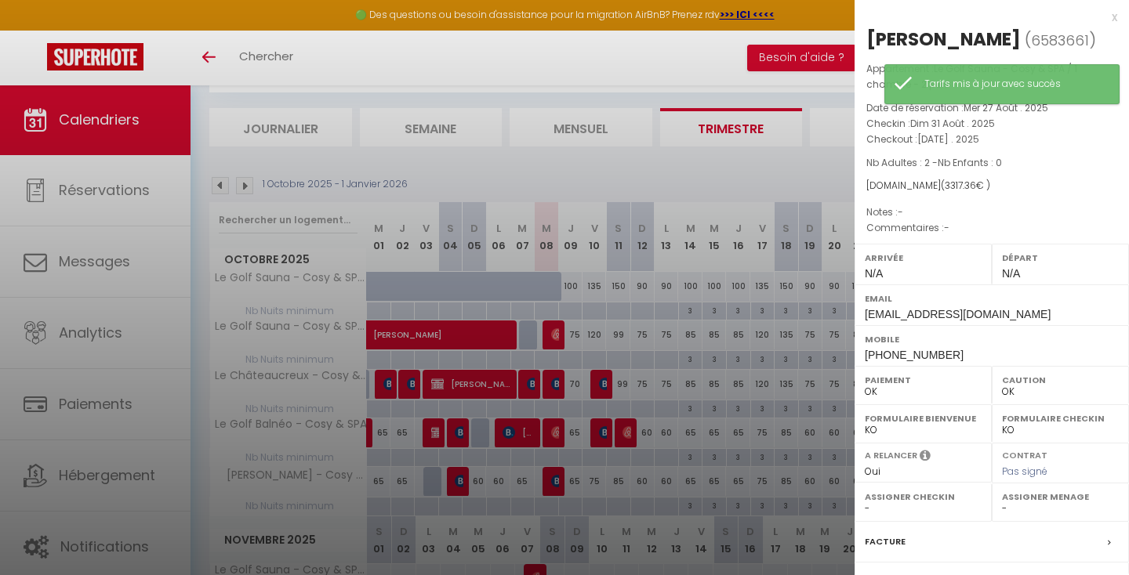
click at [631, 330] on div at bounding box center [564, 287] width 1129 height 575
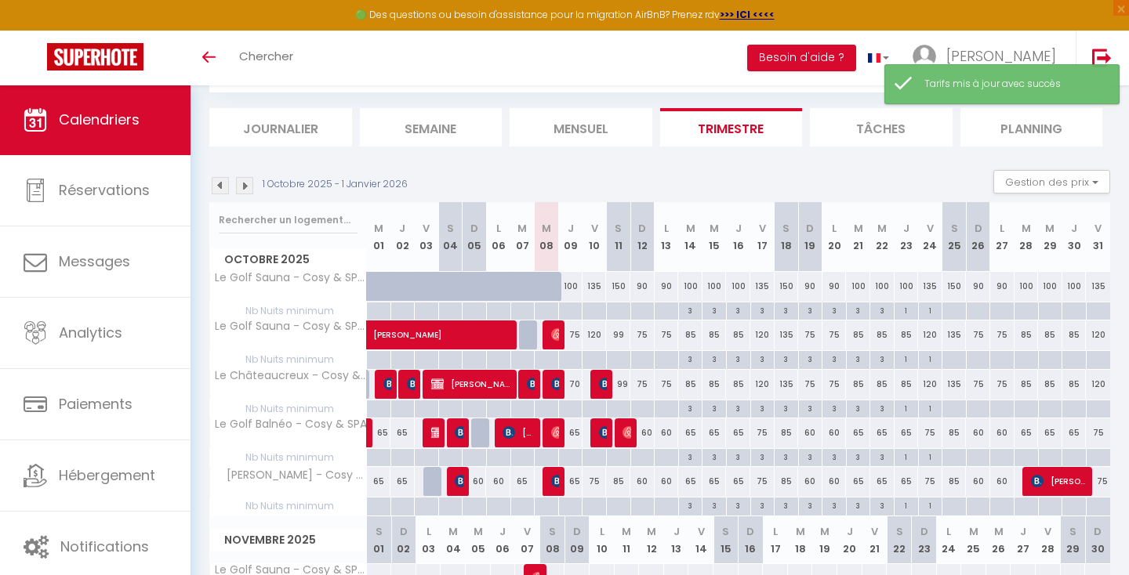
click at [618, 332] on div "99" at bounding box center [618, 335] width 24 height 29
type input "99"
type input "Sam 11 Octobre 2025"
type input "Dim 12 Octobre 2025"
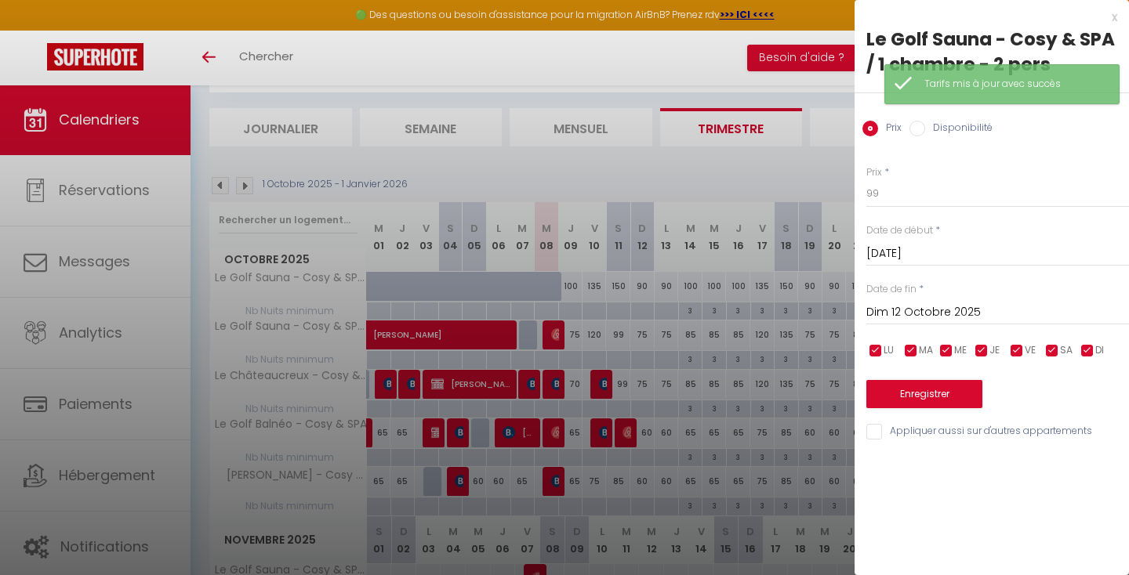
click at [892, 256] on input "Sam 11 Octobre 2025" at bounding box center [997, 254] width 263 height 20
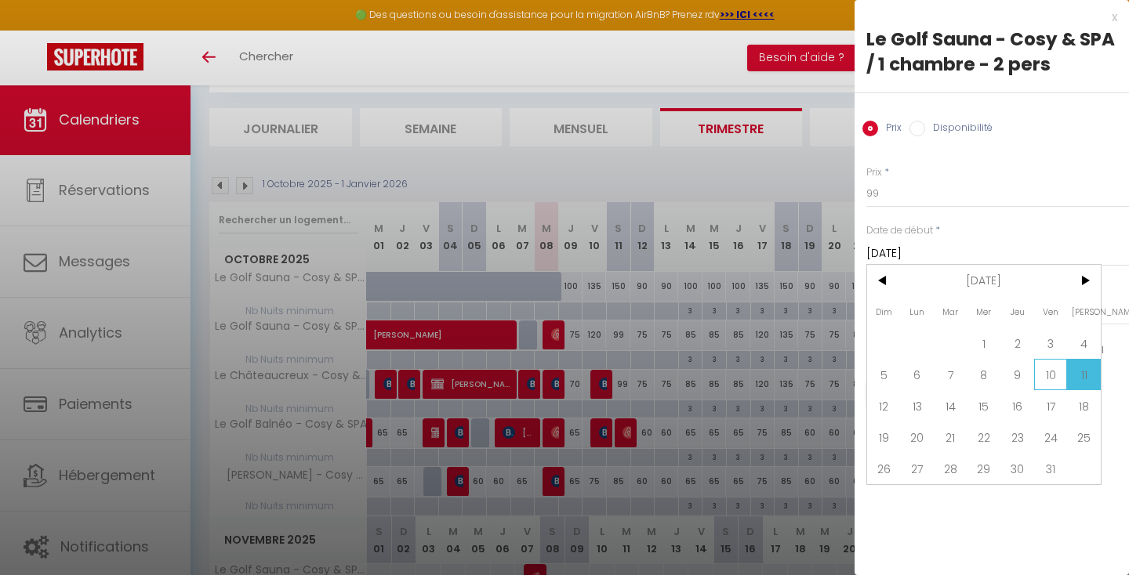
click at [1042, 379] on span "10" at bounding box center [1051, 374] width 34 height 31
type input "Ven 10 Octobre 2025"
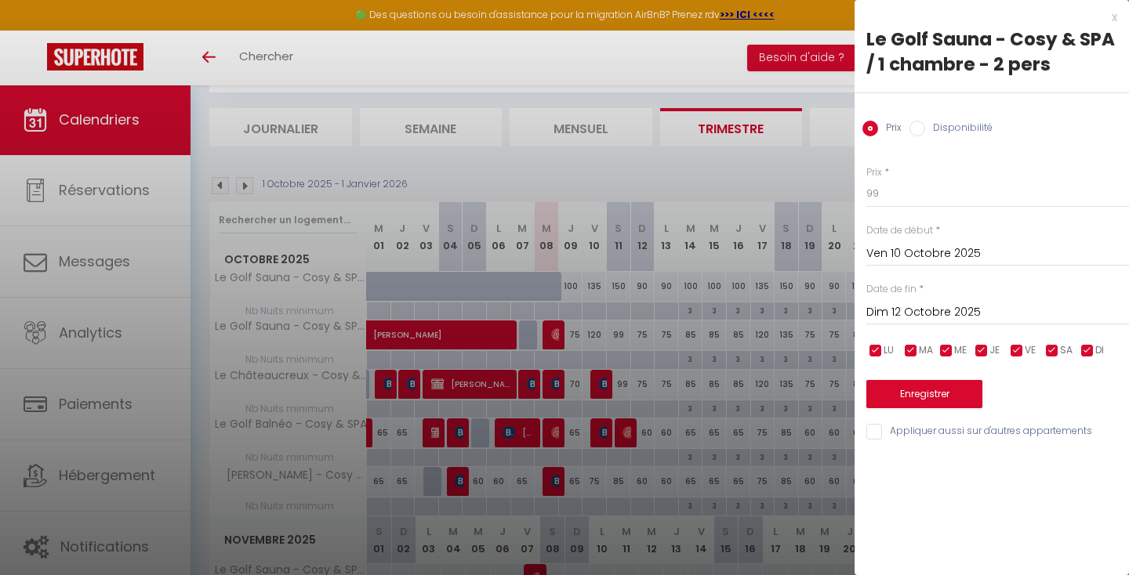
click at [929, 318] on input "Dim 12 Octobre 2025" at bounding box center [997, 313] width 263 height 20
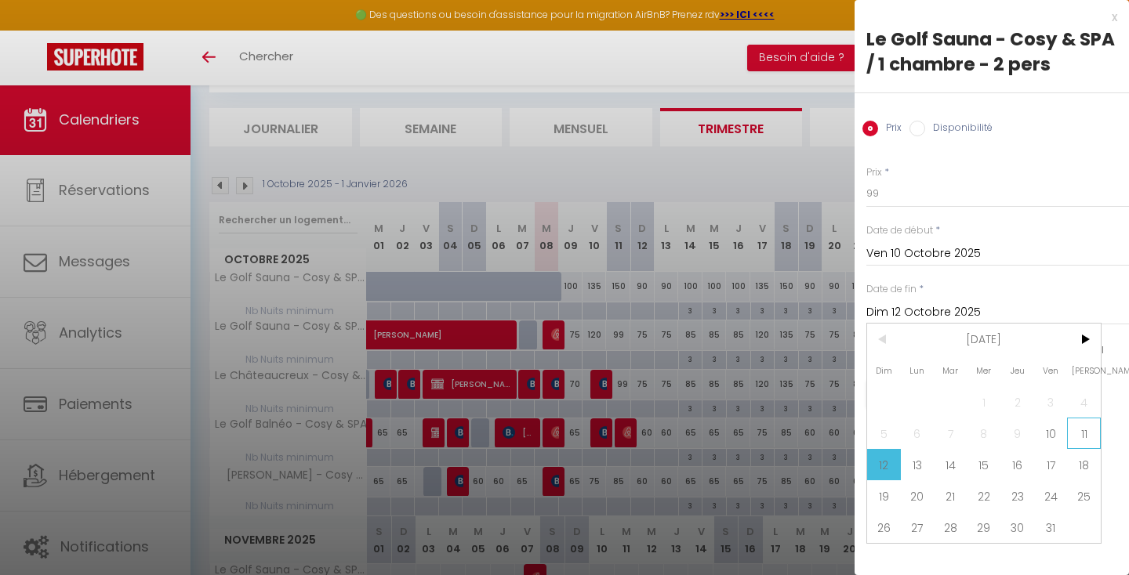
click at [1075, 425] on span "11" at bounding box center [1084, 433] width 34 height 31
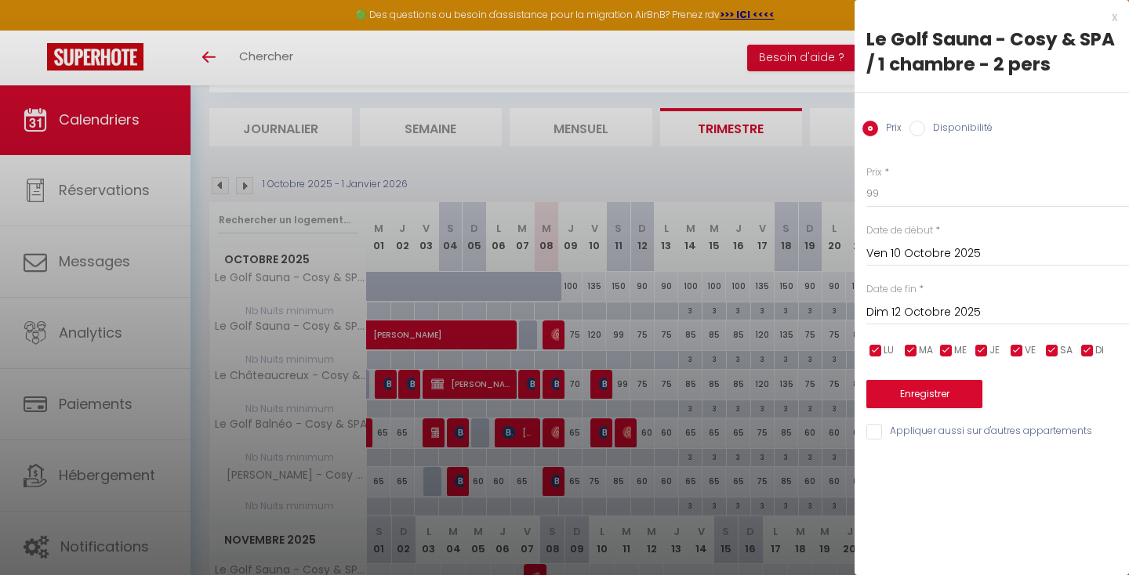
type input "Sam 11 Octobre 2025"
drag, startPoint x: 909, startPoint y: 194, endPoint x: 760, endPoint y: 161, distance: 152.5
click at [760, 161] on body "🟢 Des questions ou besoin d'assistance pour la migration AirBnB? Prenez rdv >>>…" at bounding box center [564, 583] width 1129 height 1167
type input "79"
click at [899, 395] on button "Enregistrer" at bounding box center [924, 394] width 116 height 28
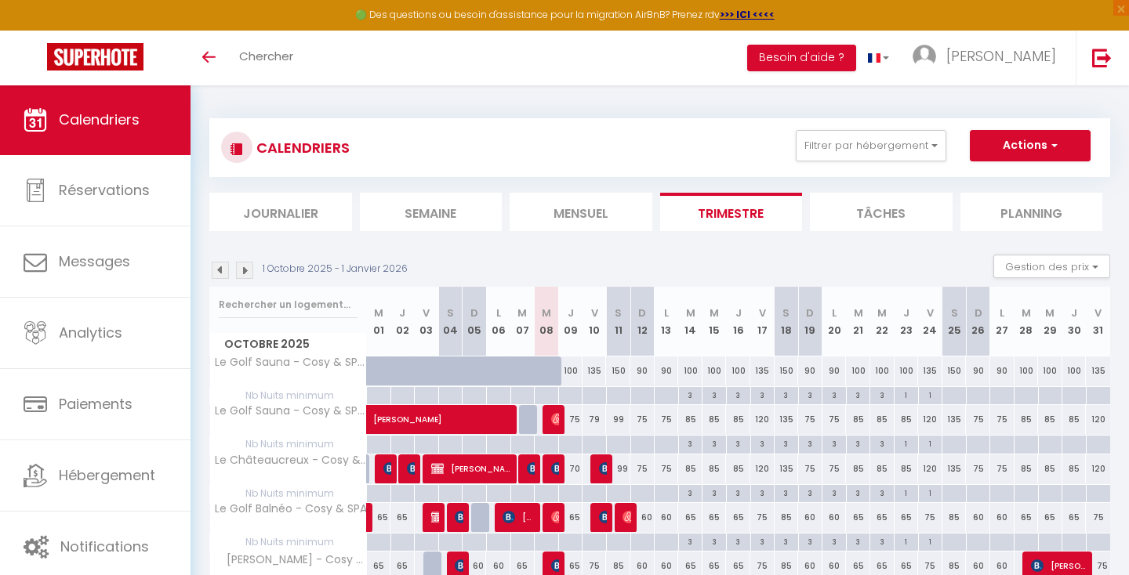
click at [548, 415] on span "[PERSON_NAME]" at bounding box center [481, 412] width 216 height 30
select select "OK"
select select "0"
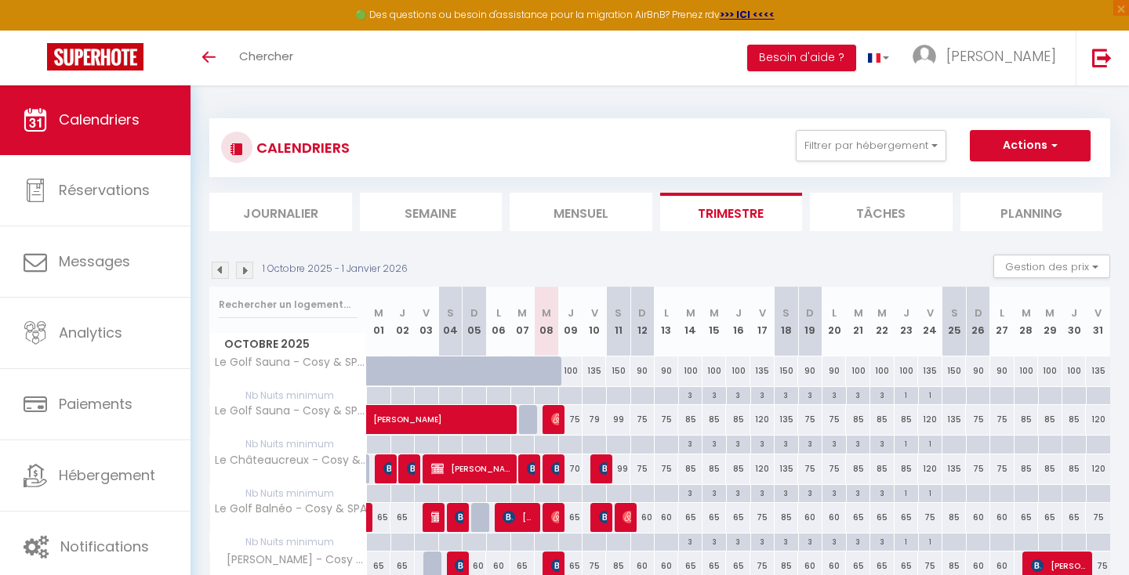
select select "1"
select select
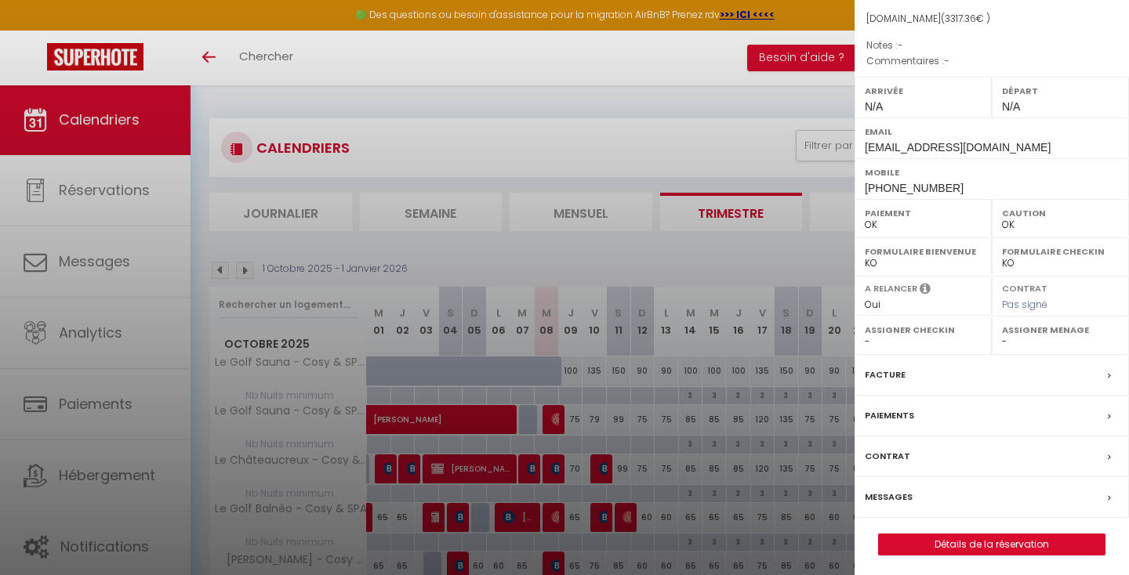
scroll to position [166, 0]
click at [888, 492] on label "Messages" at bounding box center [889, 498] width 48 height 16
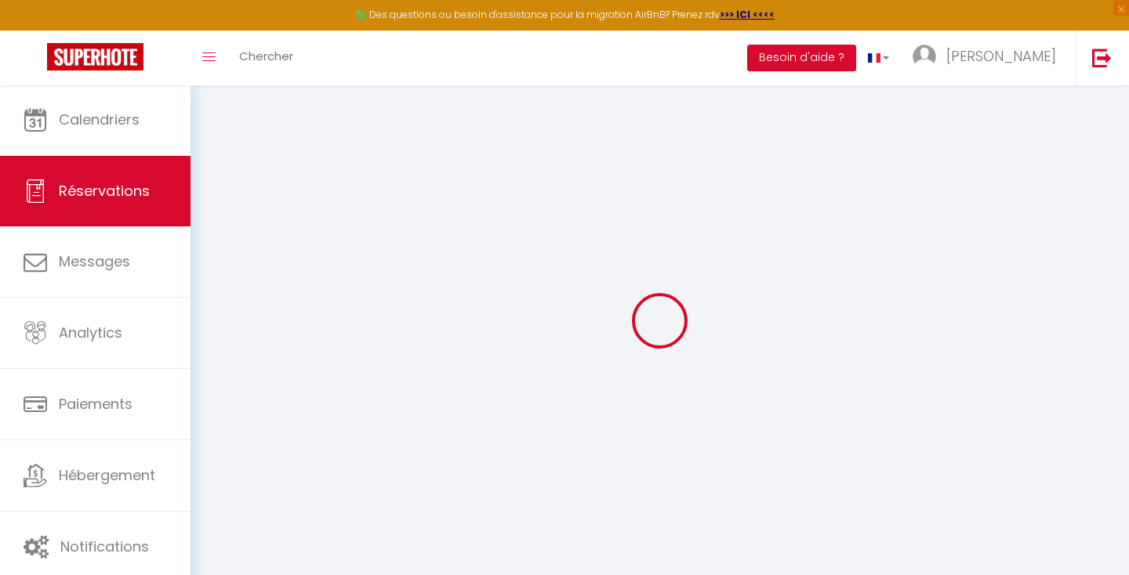
select select
checkbox input "false"
select select
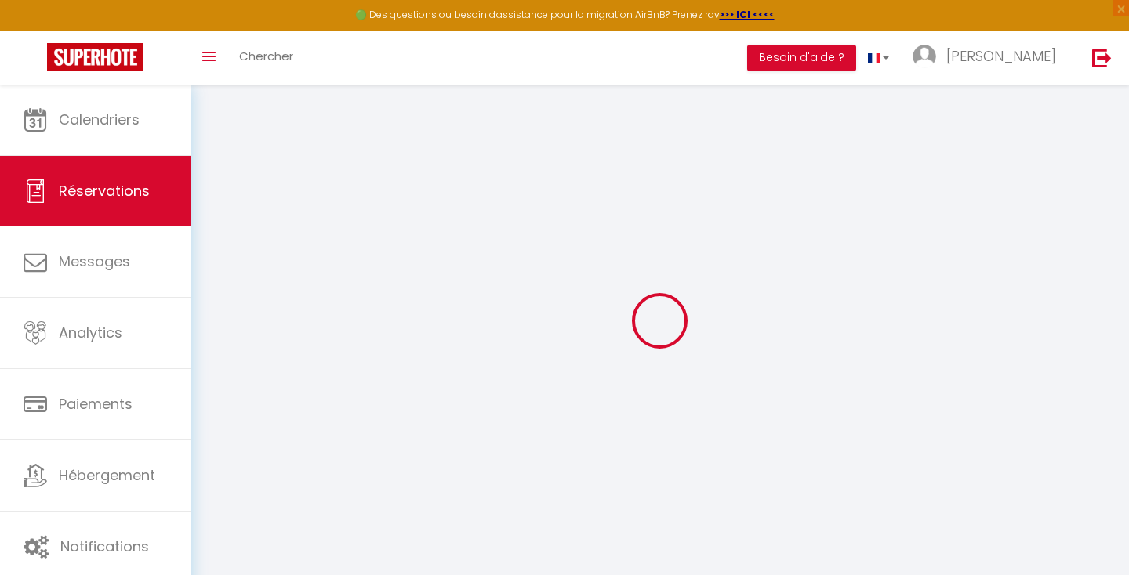
select select
checkbox input "false"
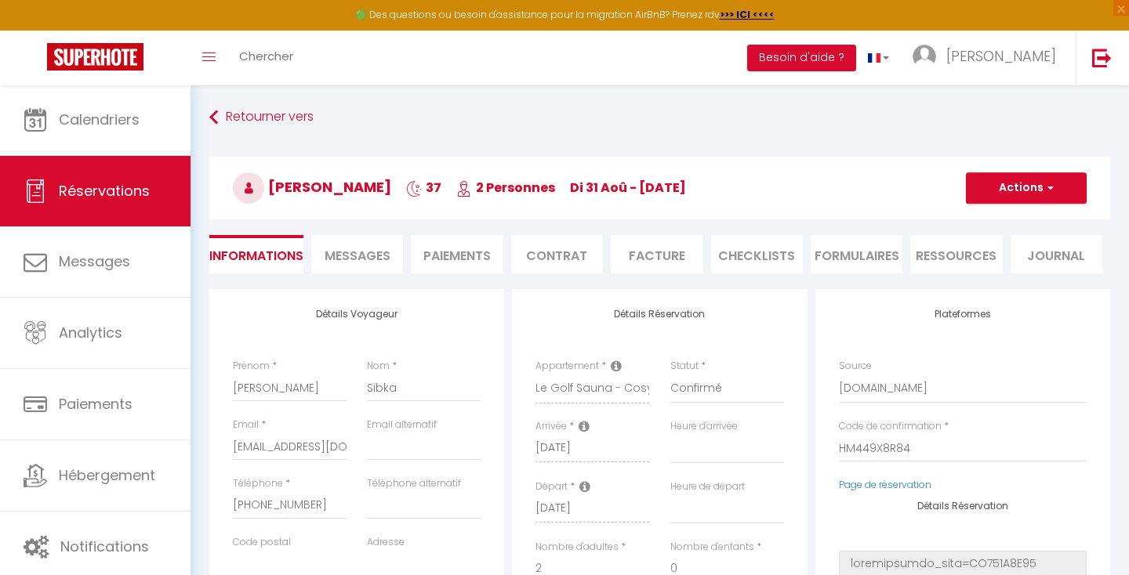
select select
checkbox input "false"
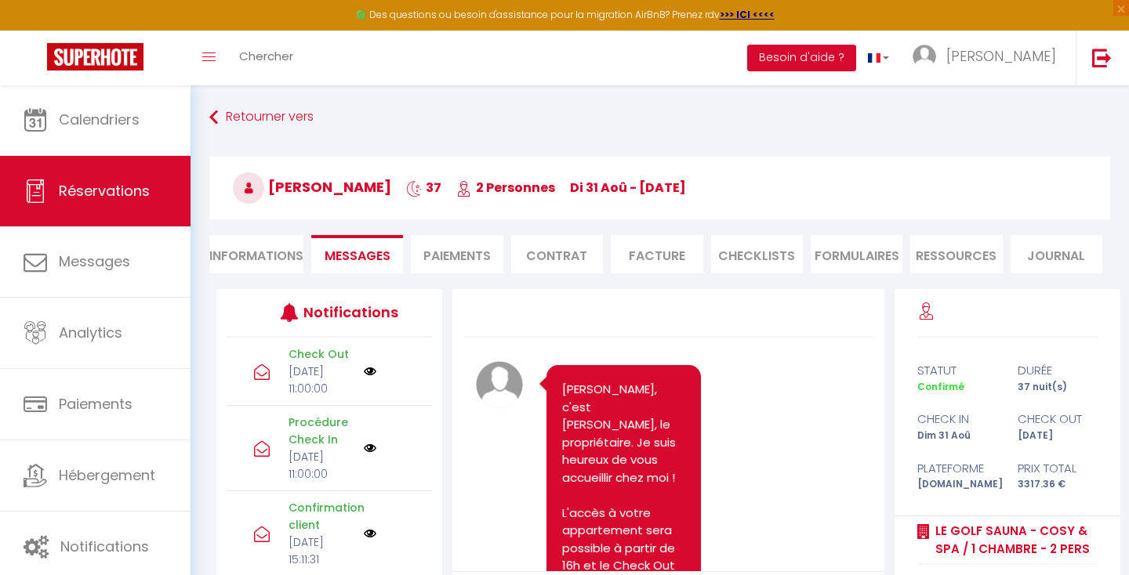
scroll to position [8211, 0]
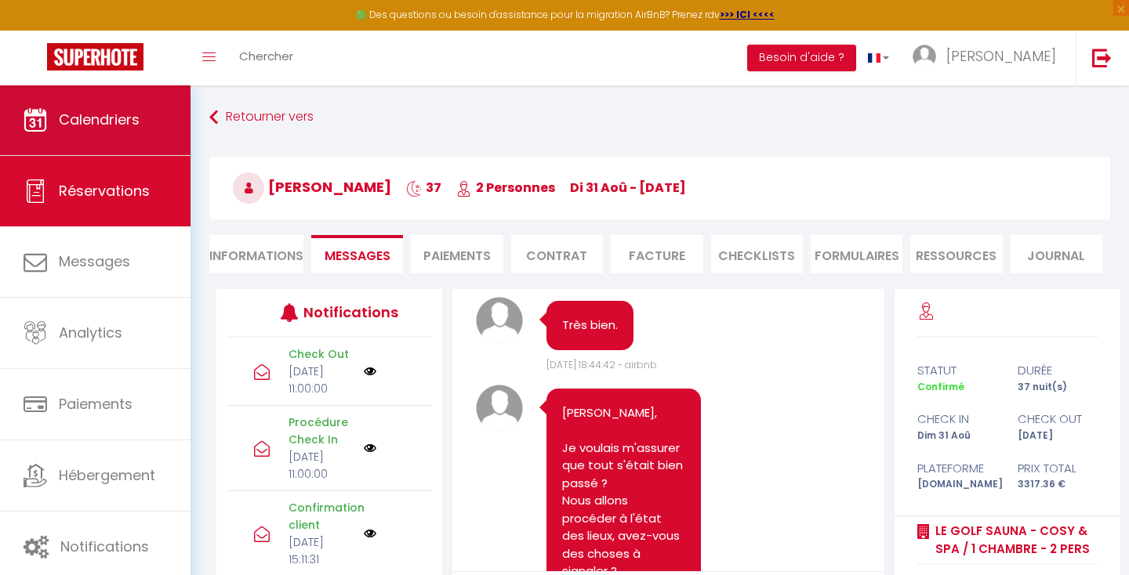
click at [118, 137] on link "Calendriers" at bounding box center [95, 120] width 190 height 71
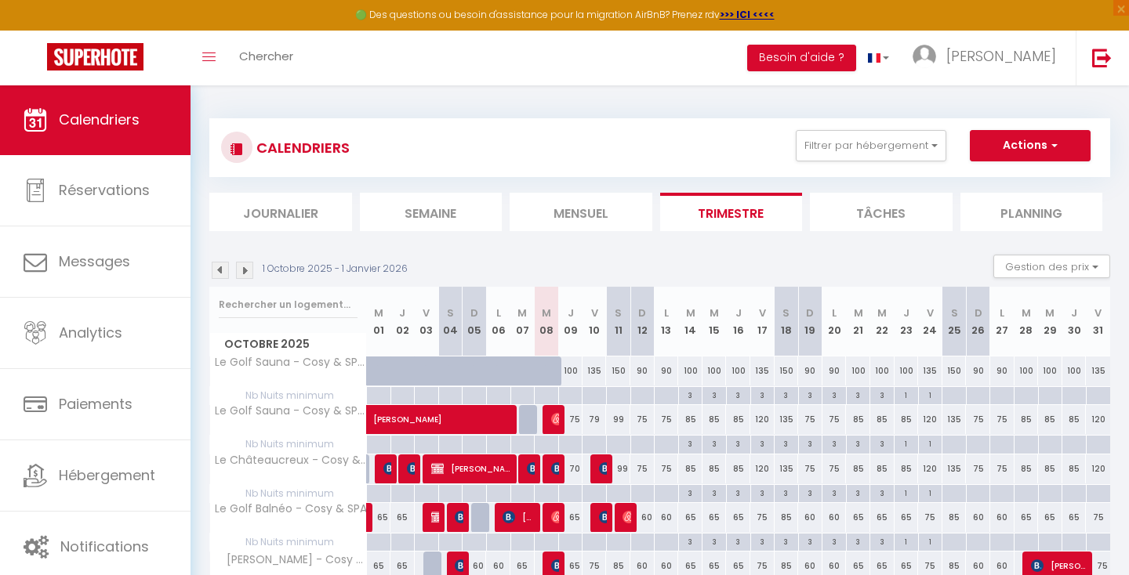
click at [560, 423] on span "[PERSON_NAME]" at bounding box center [481, 412] width 216 height 30
select select "OK"
select select "0"
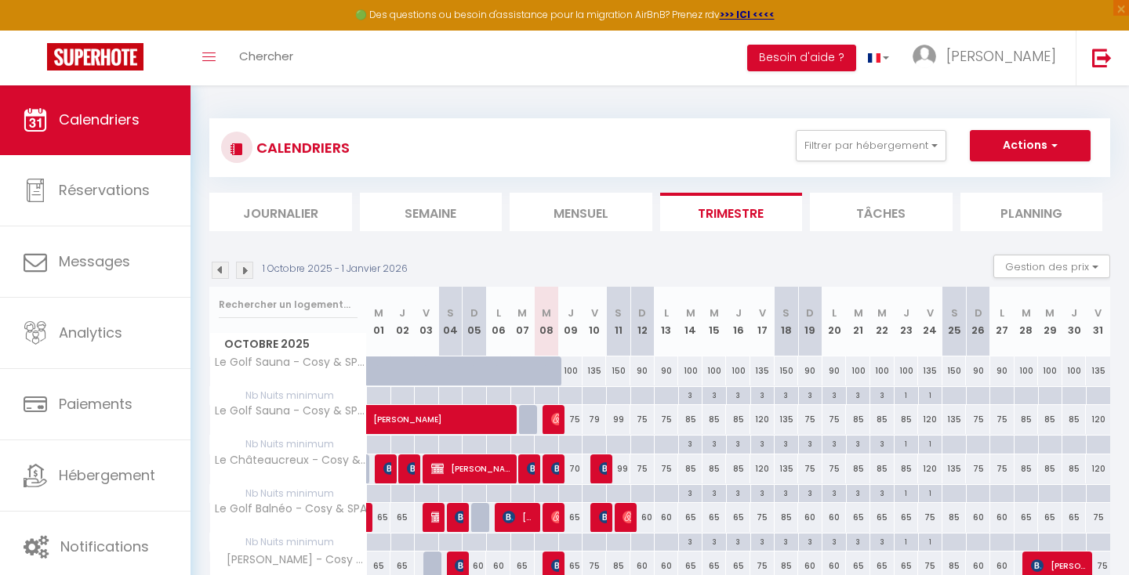
select select "1"
select select
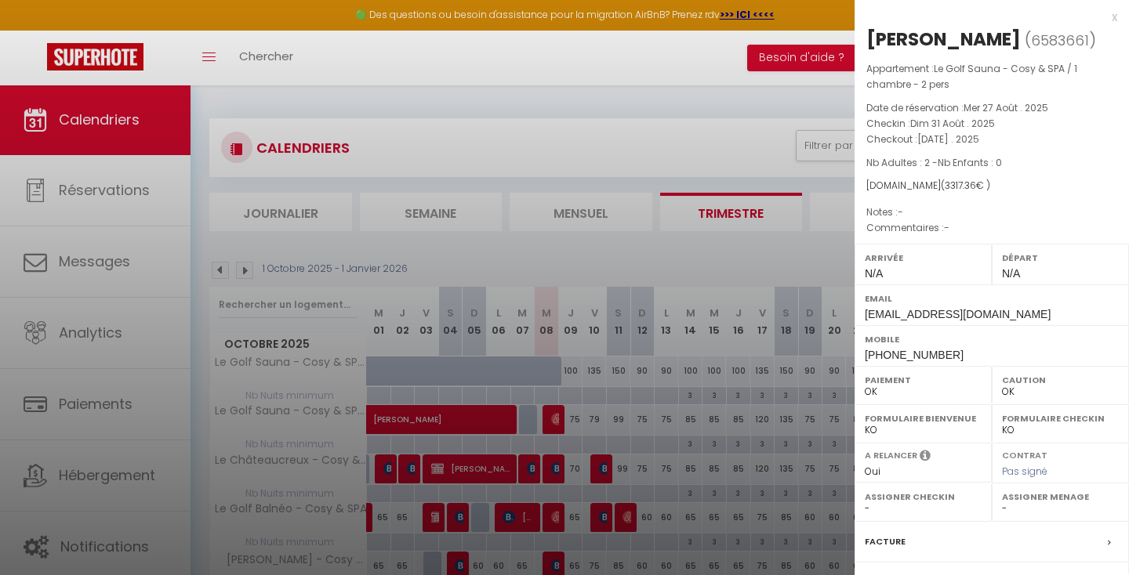
click at [560, 423] on div at bounding box center [564, 287] width 1129 height 575
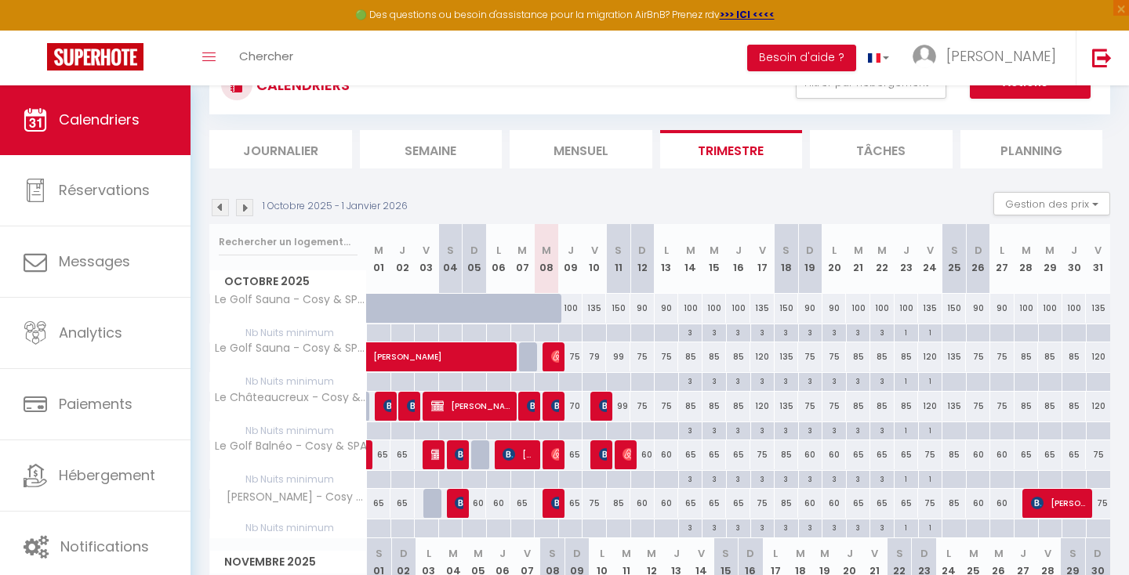
scroll to position [81, 0]
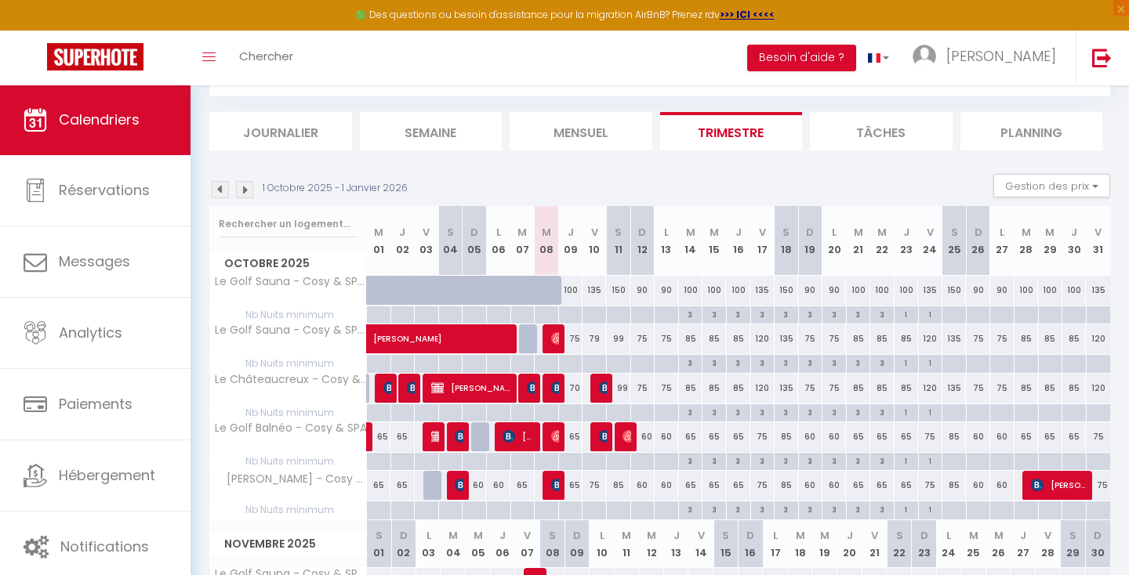
click at [557, 343] on img at bounding box center [557, 338] width 13 height 13
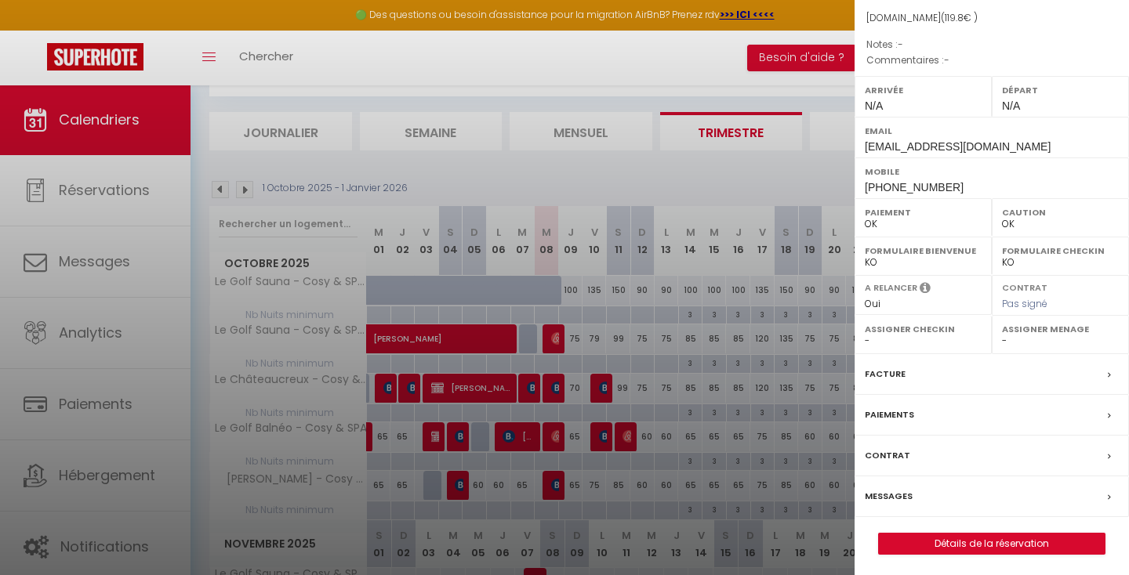
scroll to position [166, 0]
click at [920, 535] on link "Détails de la réservation" at bounding box center [992, 545] width 226 height 20
select select
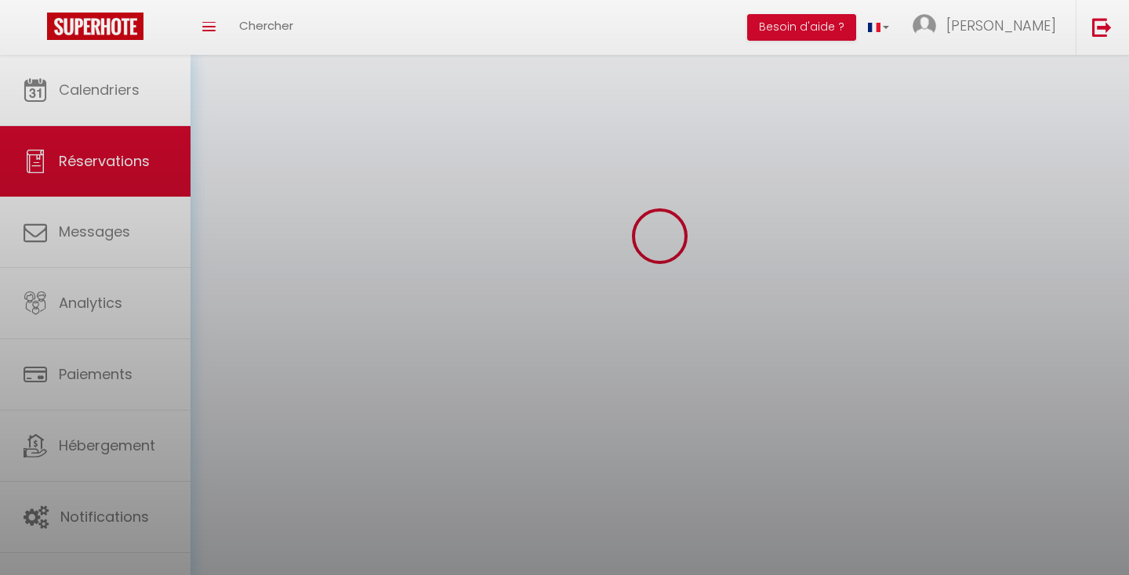
select select
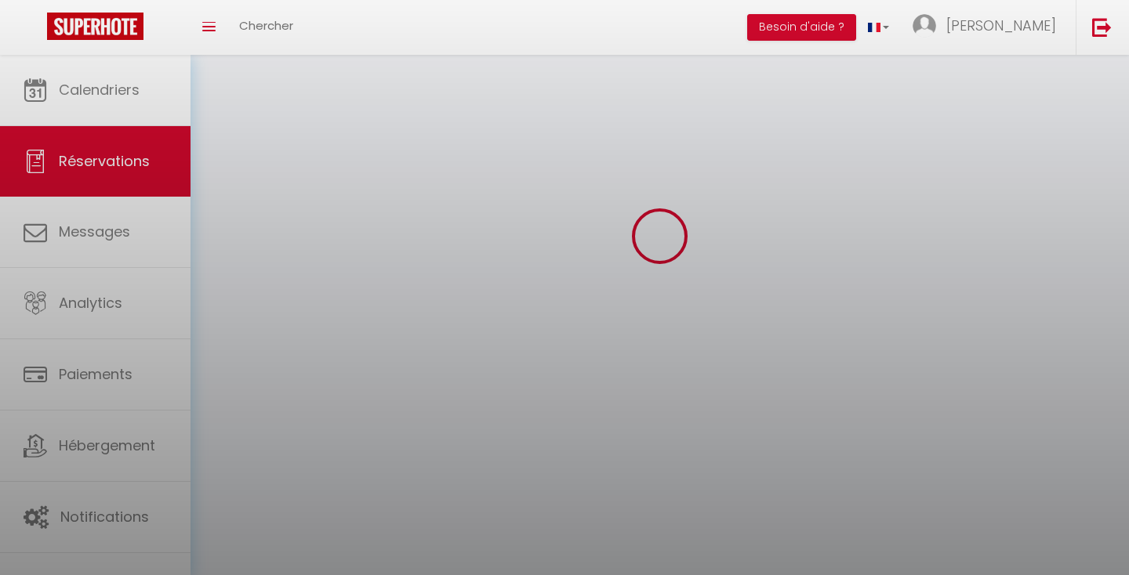
select select
checkbox input "false"
select select
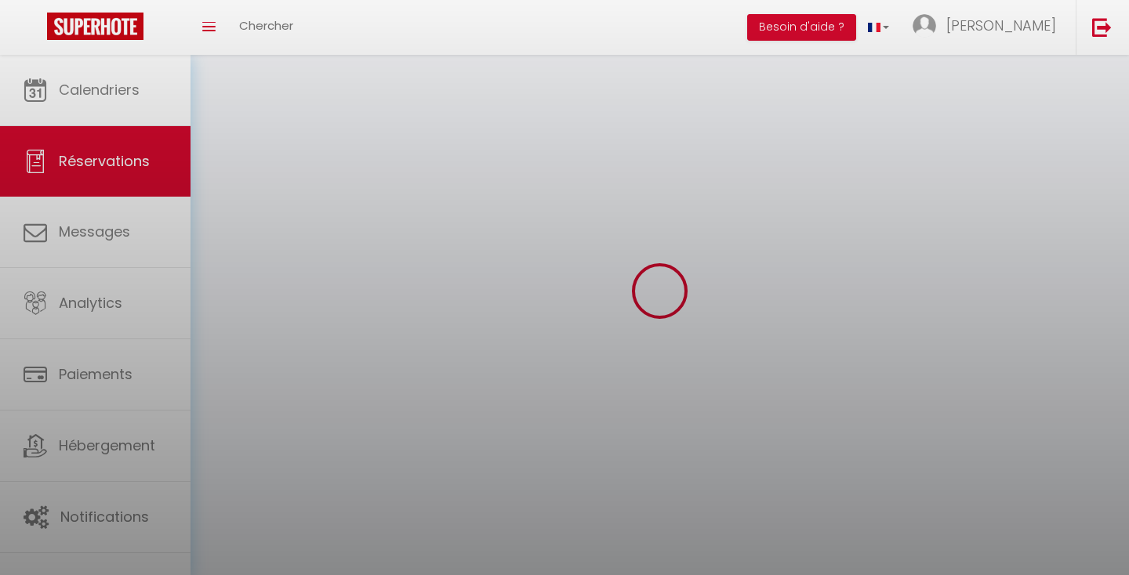
select select
checkbox input "false"
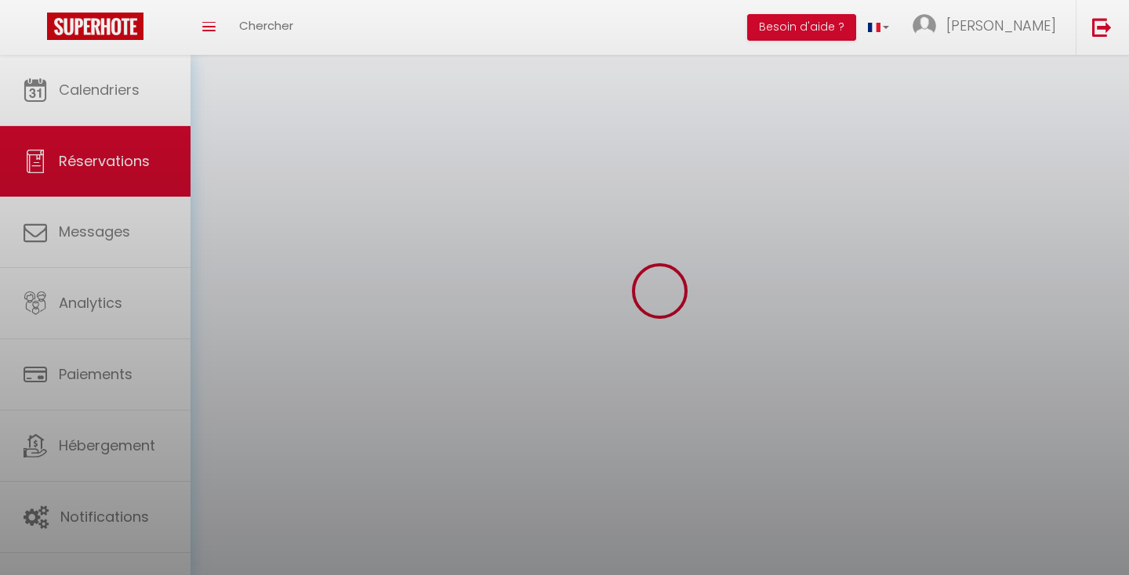
select select
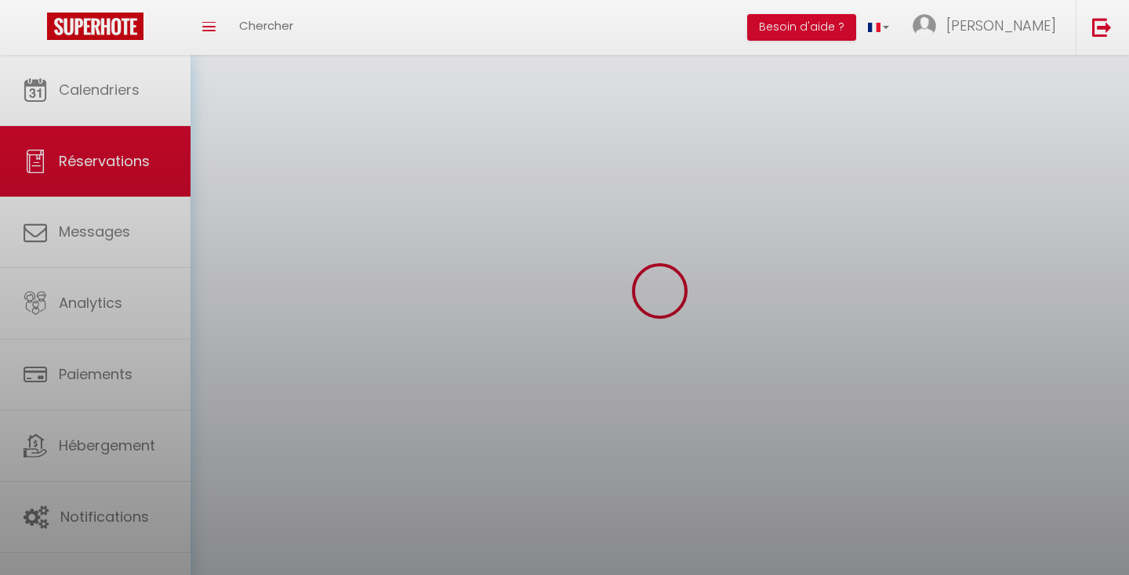
checkbox input "false"
select select
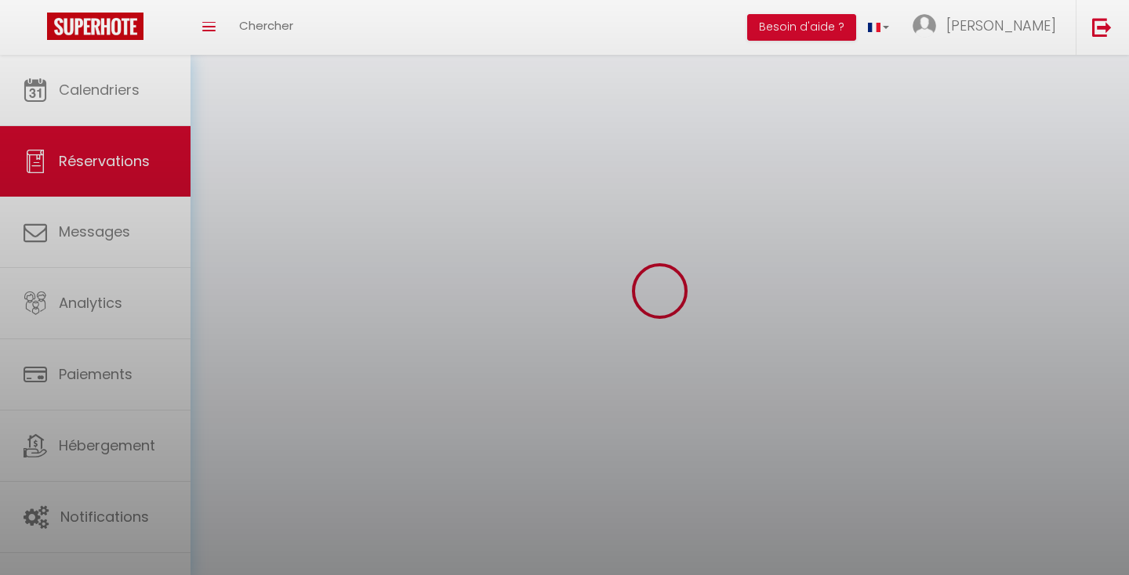
select select
checkbox input "false"
select select
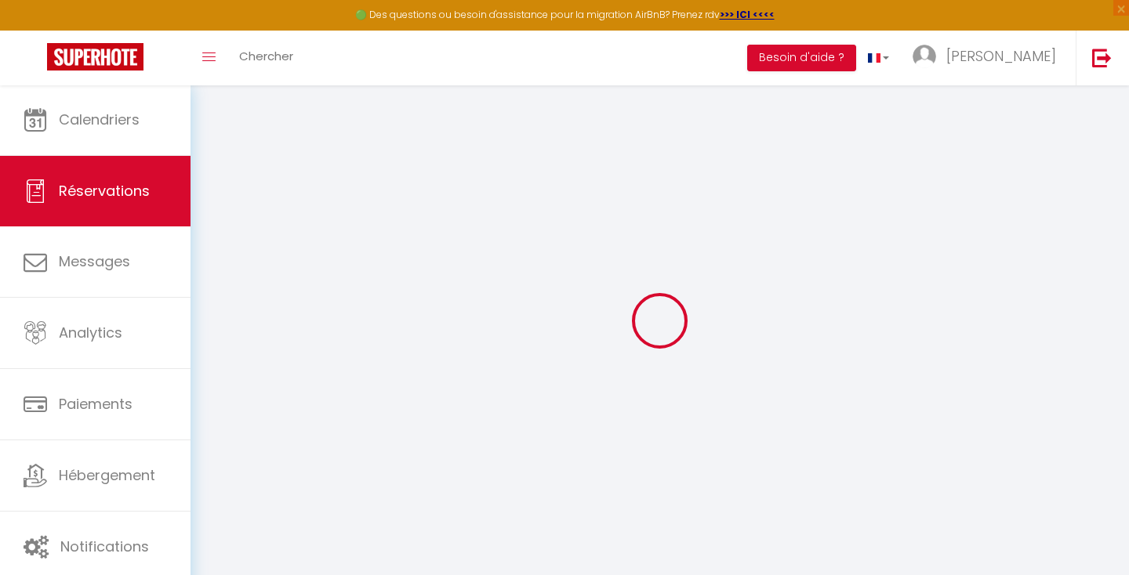
type input "Jerome"
type input "Roulant"
type input "i5ruxwgumccv43mmckyfnjqjlwrv@reply.superhote.com"
type input "+33768781726"
select select
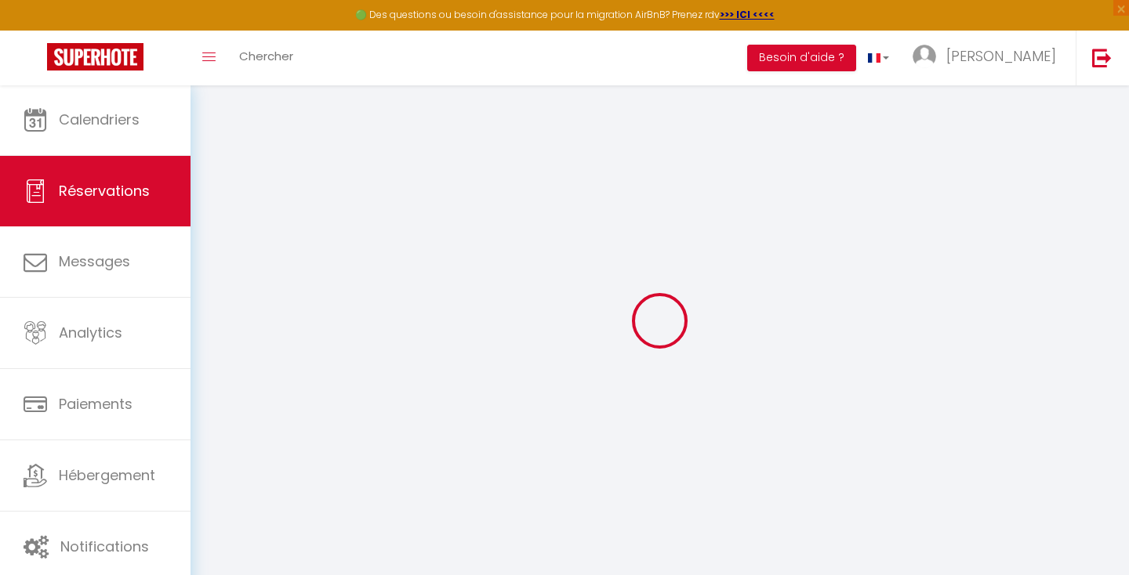
type input "20.7"
select select "20315"
select select "1"
select select
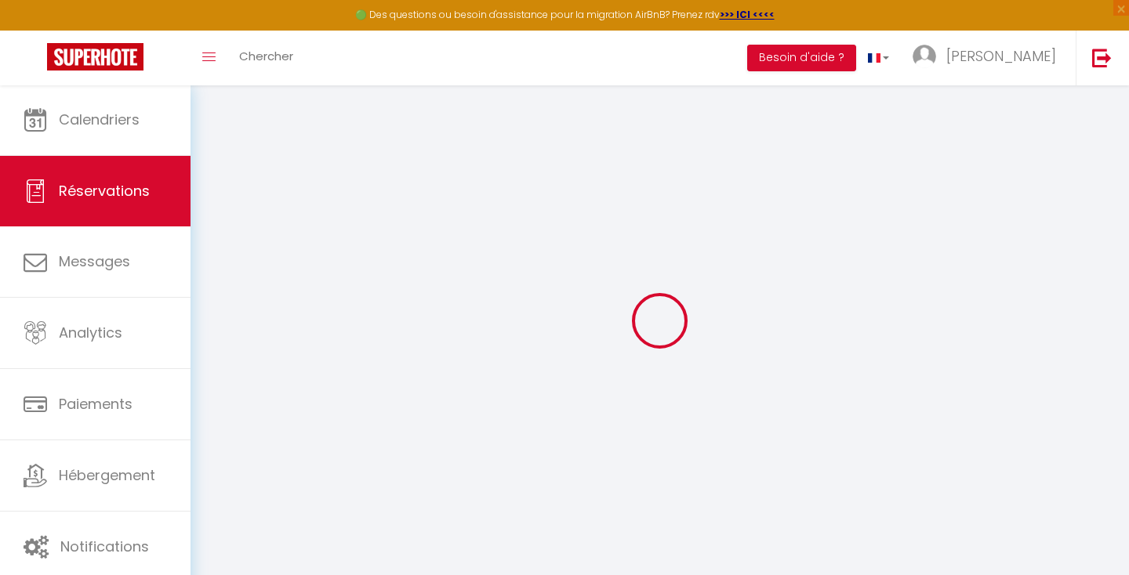
type input "1"
select select "12"
select select
type input "115"
checkbox input "false"
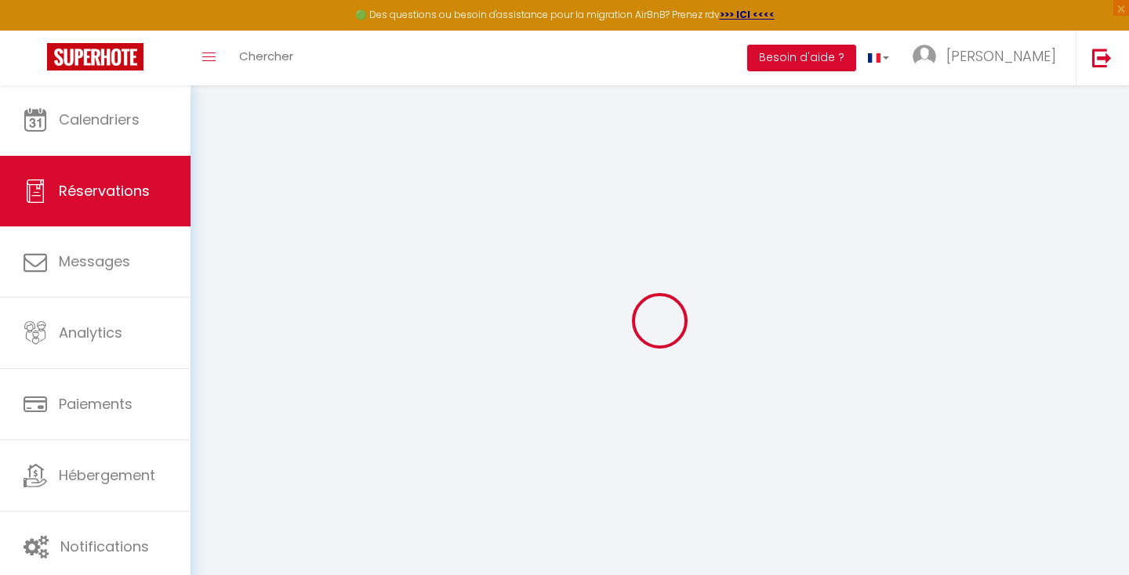
type input "0"
select select "1"
type input "0"
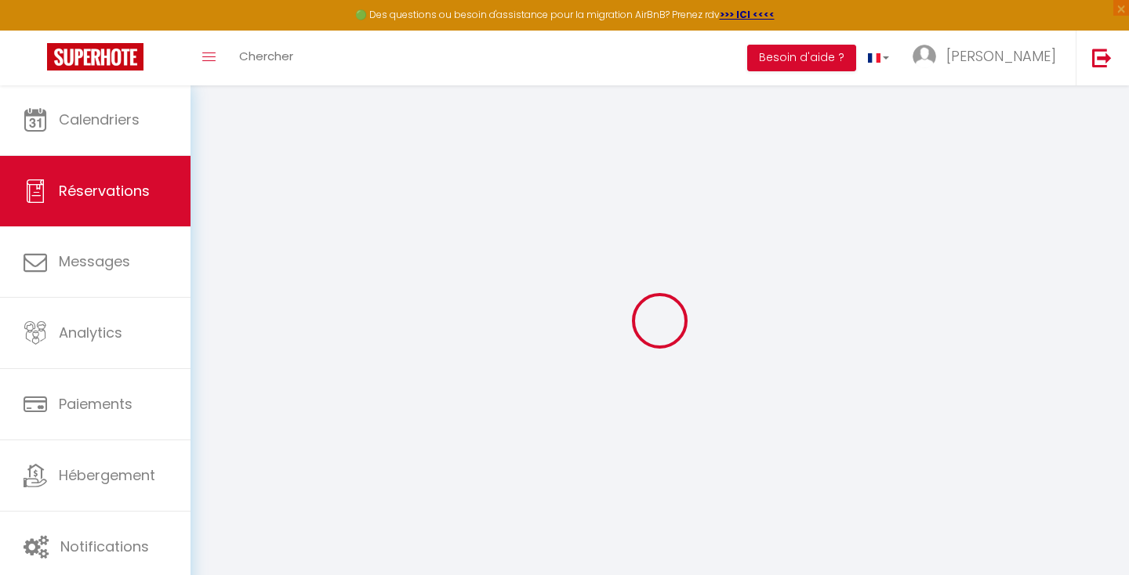
select select
select select "15"
checkbox input "false"
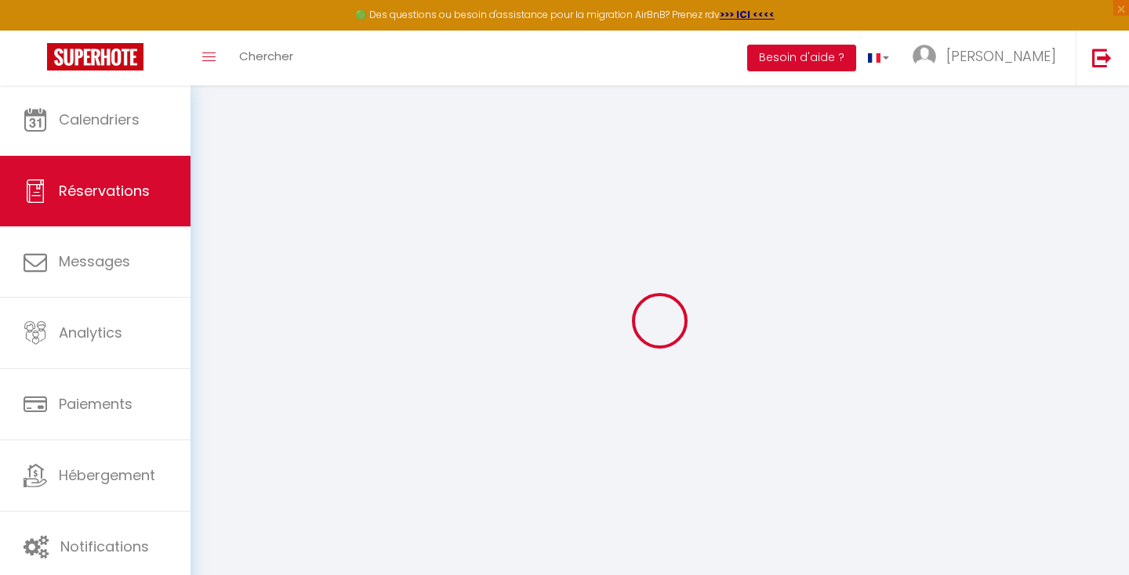
select select
checkbox input "false"
select select
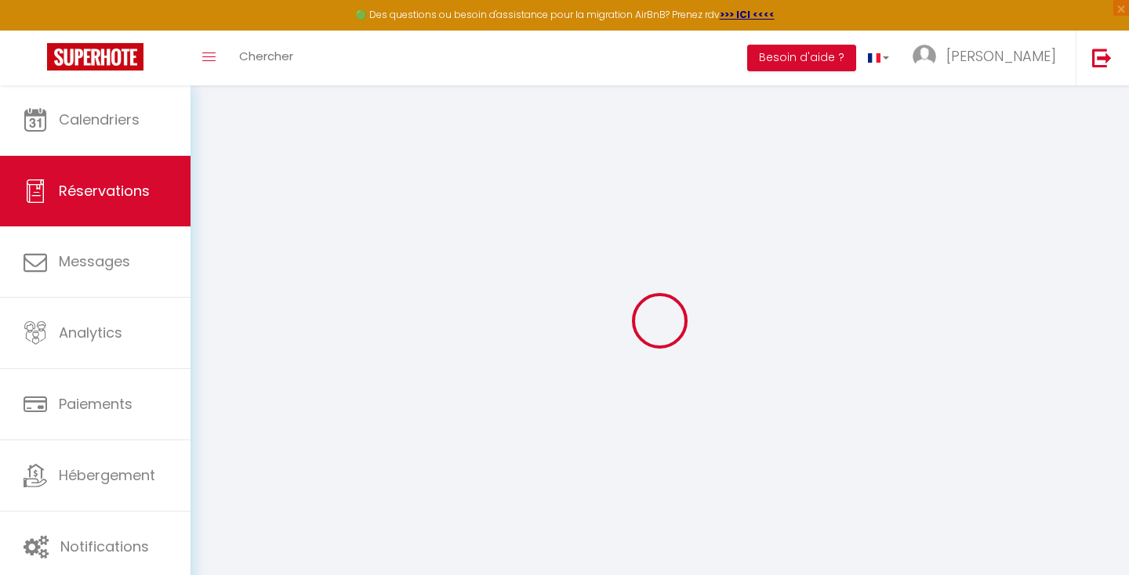
select select
checkbox input "false"
select select
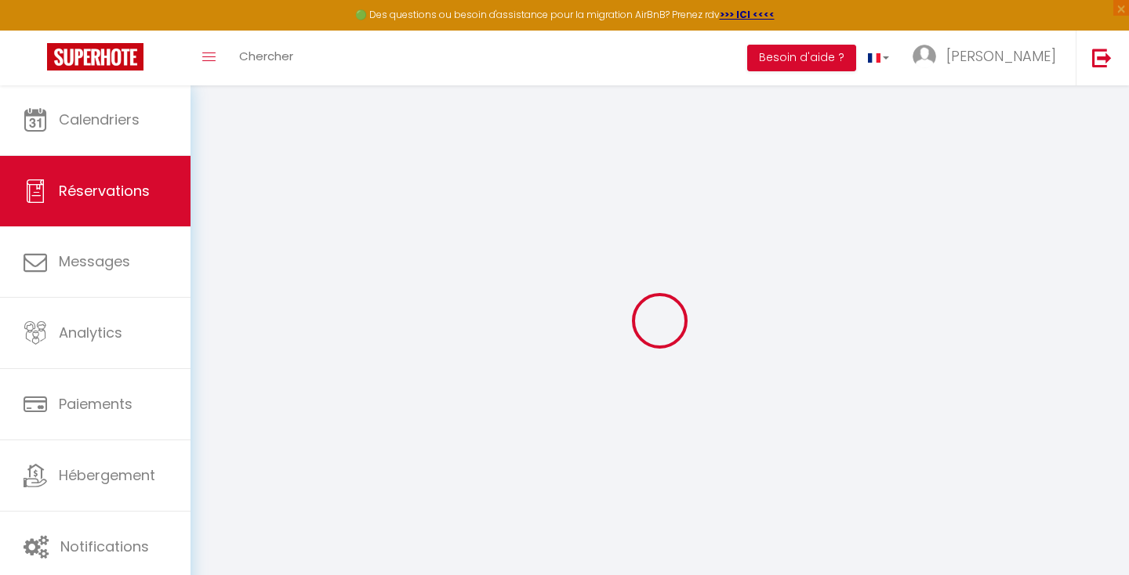
select select
checkbox input "false"
select select
type input "4.8"
select select
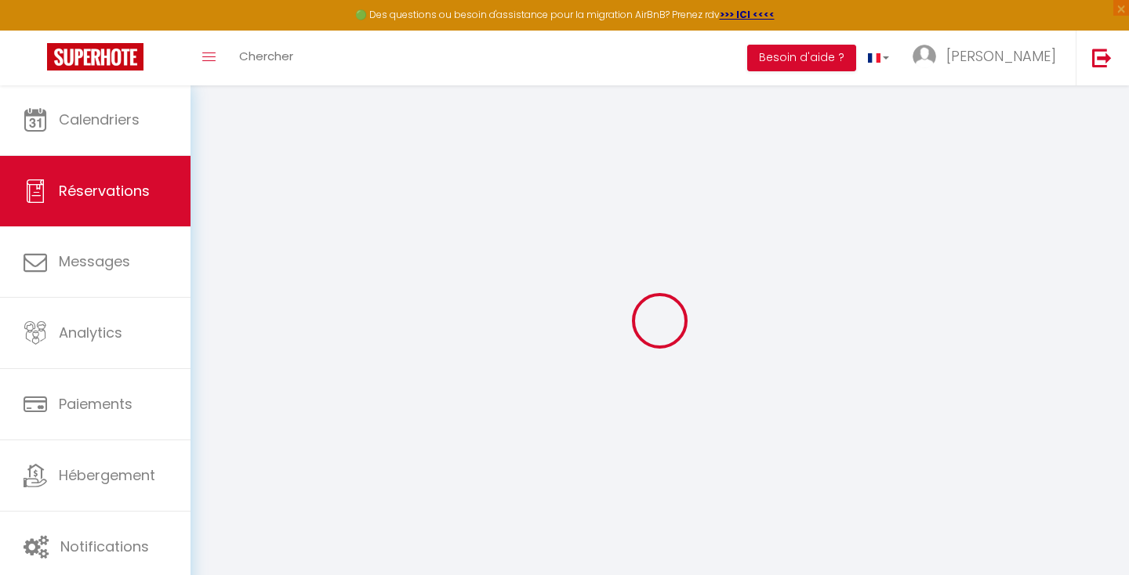
select select
checkbox input "false"
select select
checkbox input "false"
select select
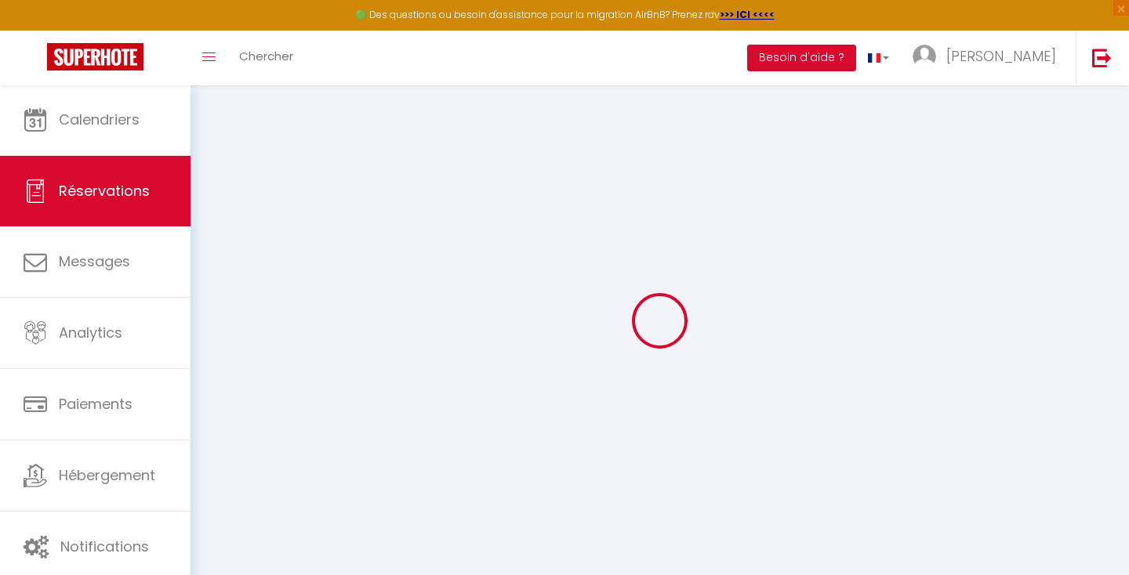
select select
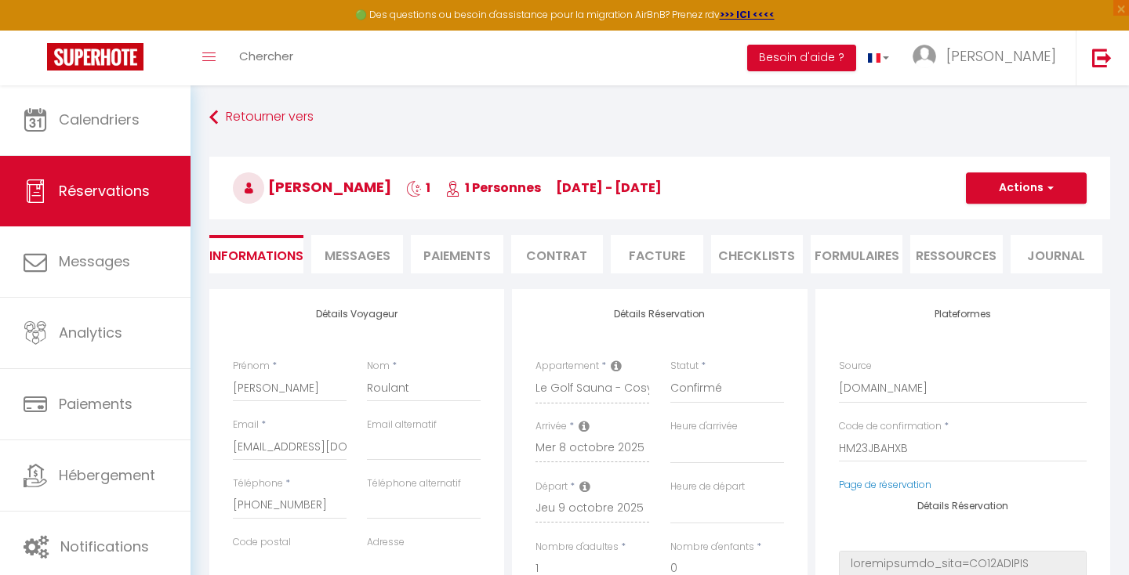
click at [364, 253] on span "Messages" at bounding box center [357, 256] width 66 height 18
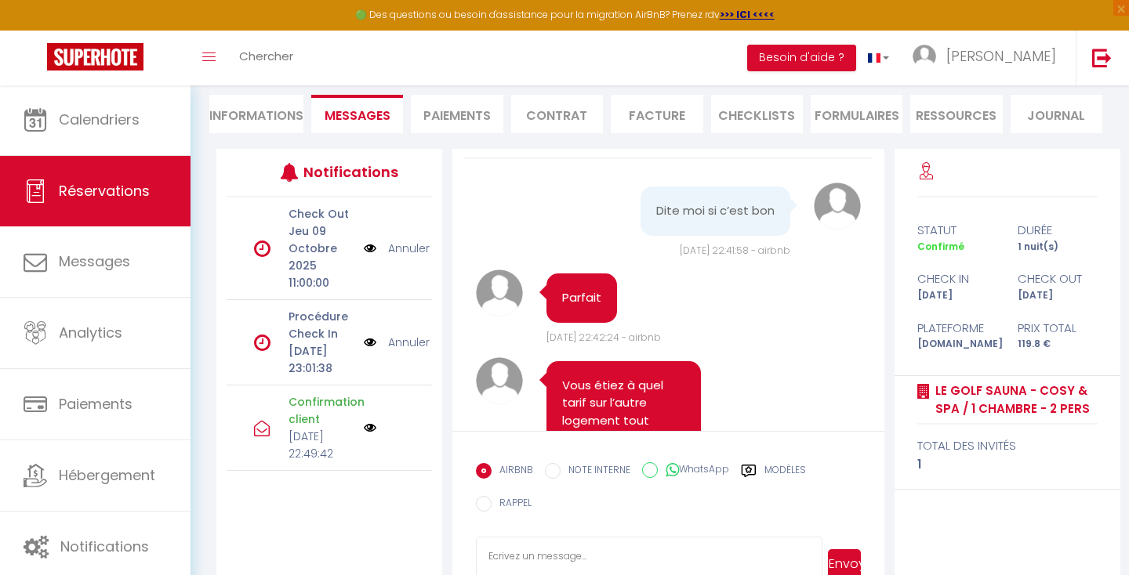
scroll to position [168, 0]
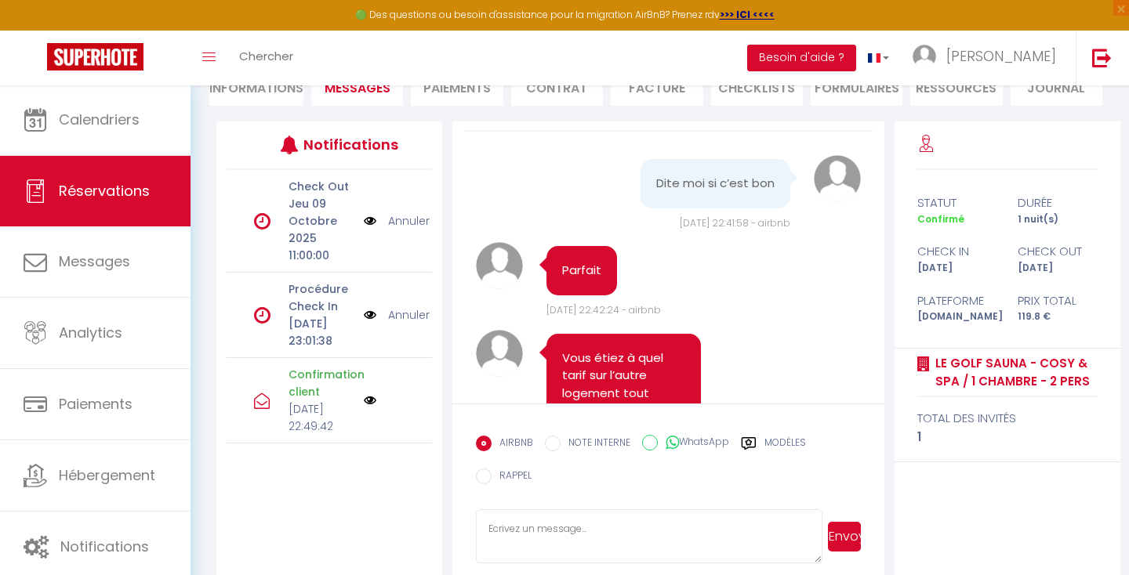
click at [404, 306] on link "Annuler" at bounding box center [409, 314] width 42 height 17
